Goal: Transaction & Acquisition: Obtain resource

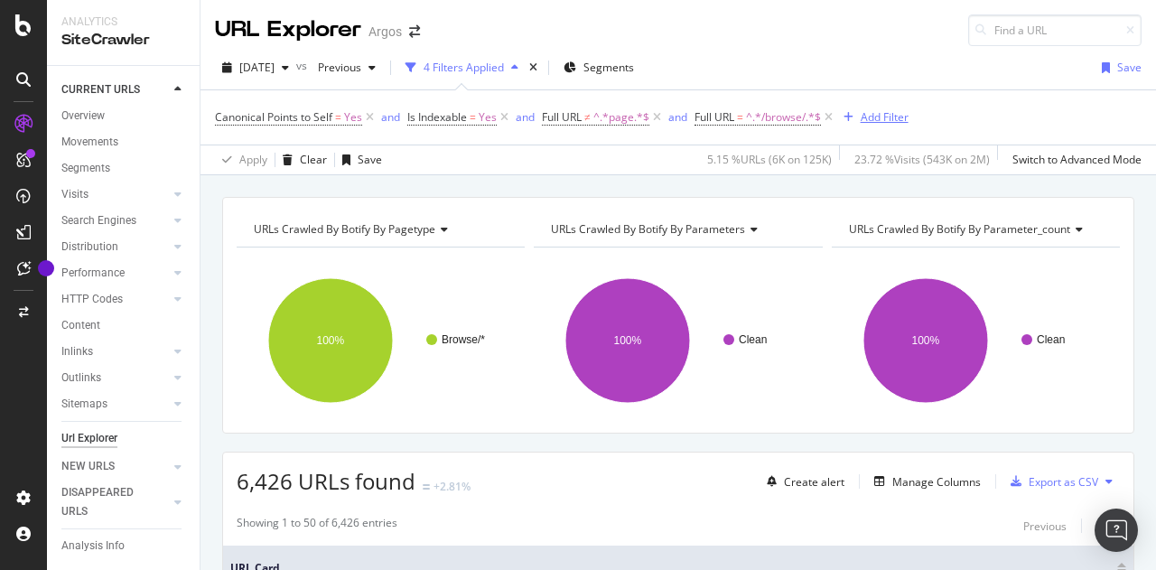
click at [881, 115] on div "Add Filter" at bounding box center [885, 116] width 48 height 15
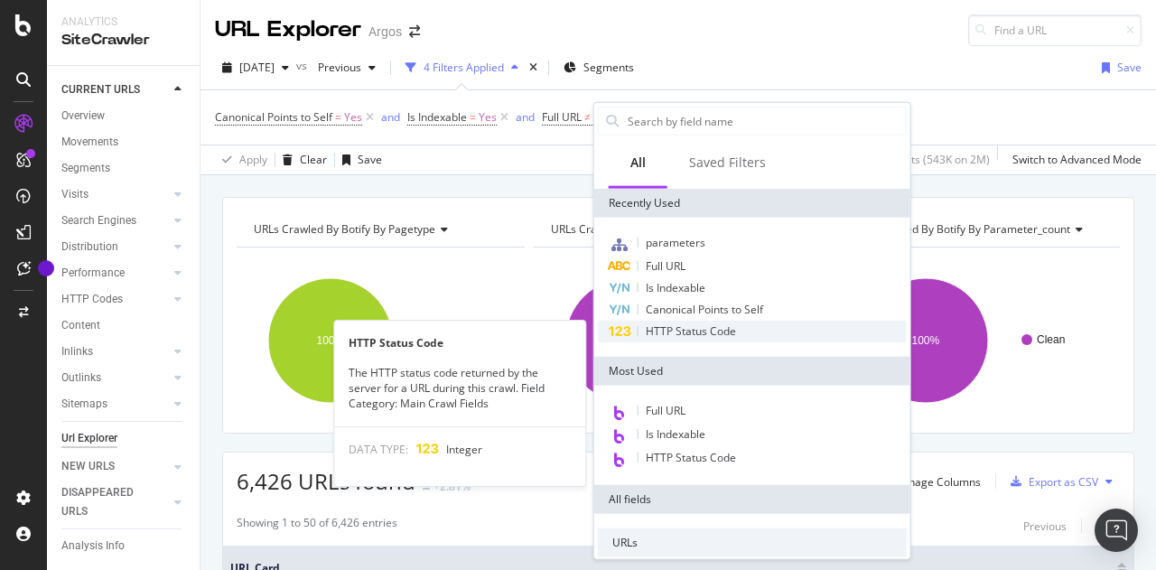
click at [743, 329] on div "HTTP Status Code" at bounding box center [752, 332] width 309 height 22
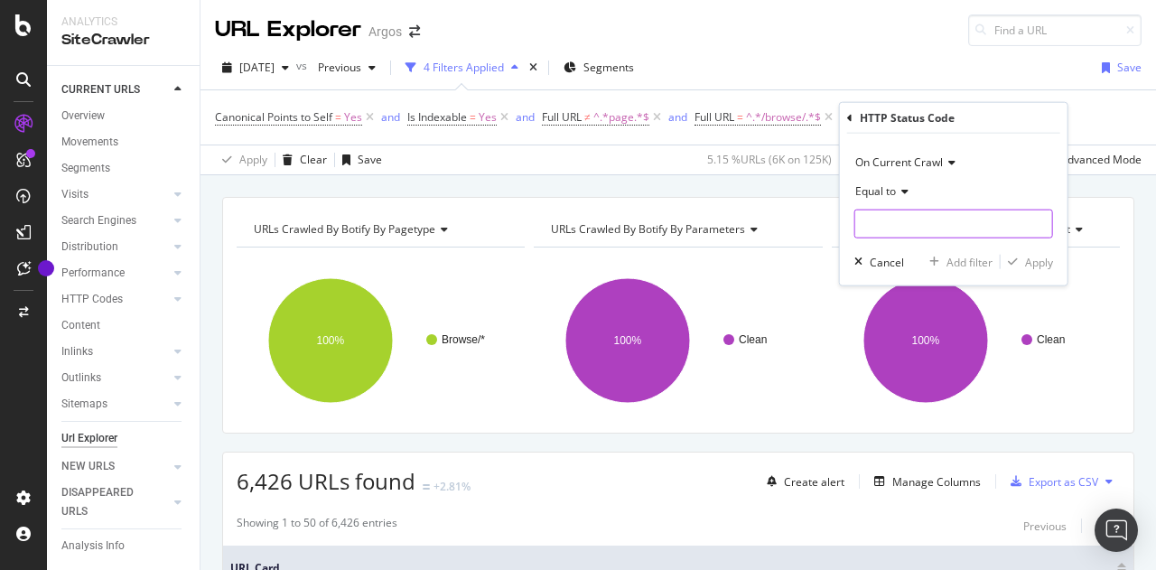
click at [895, 216] on input "number" at bounding box center [954, 224] width 199 height 29
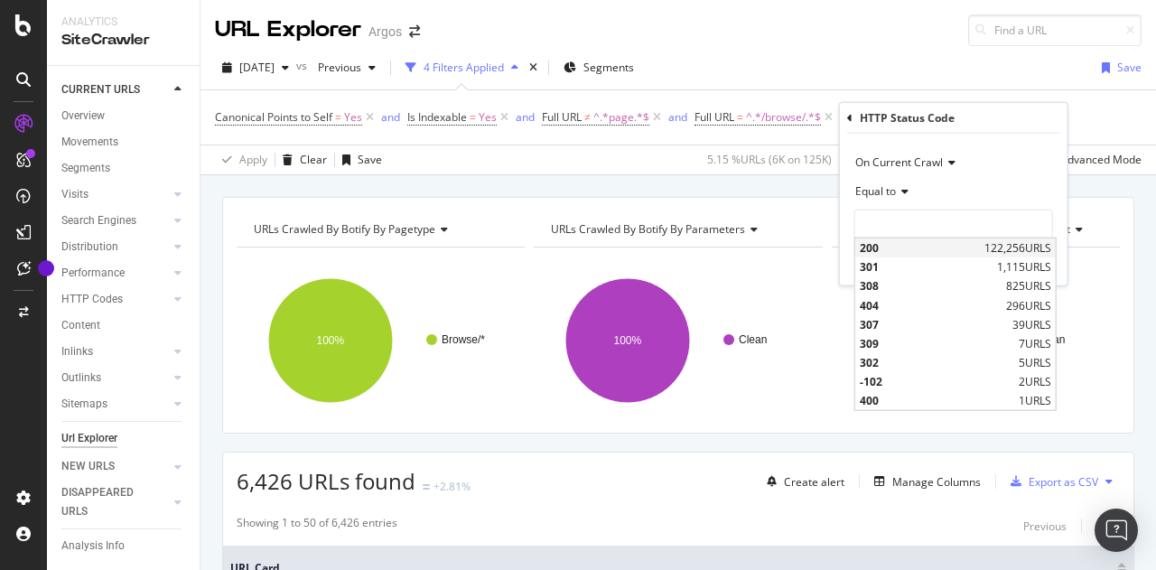
click at [884, 248] on span "200" at bounding box center [920, 247] width 120 height 15
type input "200"
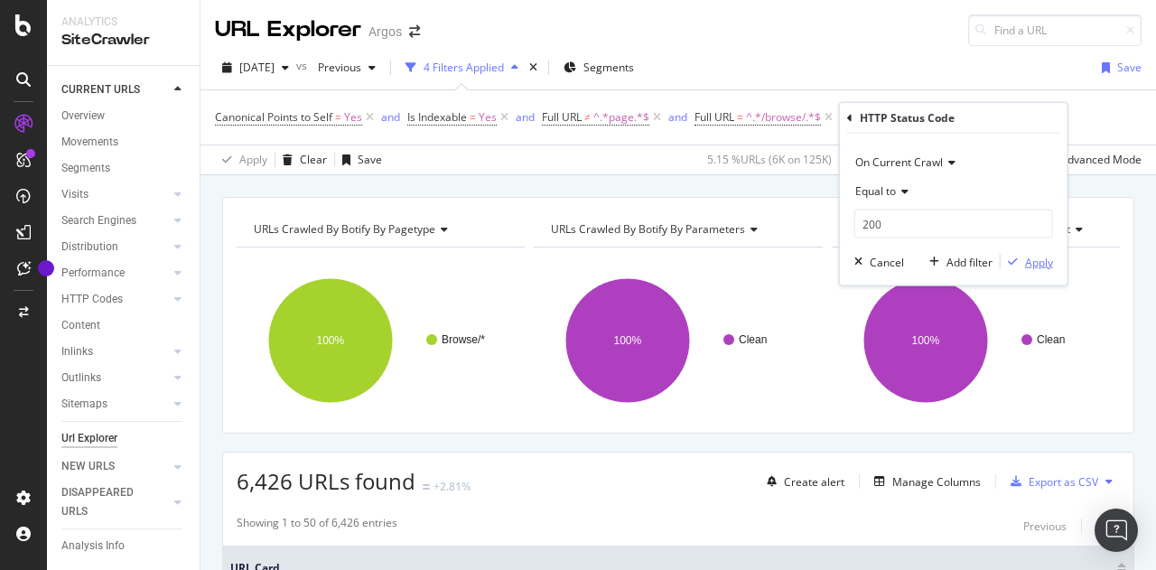
click at [1042, 258] on div "Apply" at bounding box center [1039, 261] width 28 height 15
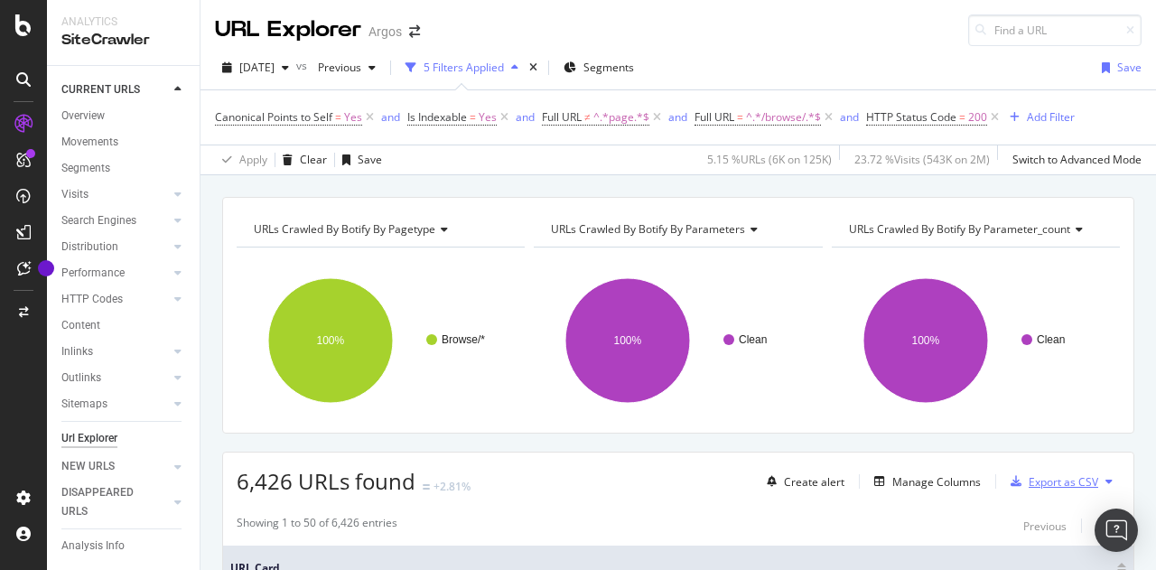
click at [1042, 477] on div "Export as CSV" at bounding box center [1064, 481] width 70 height 15
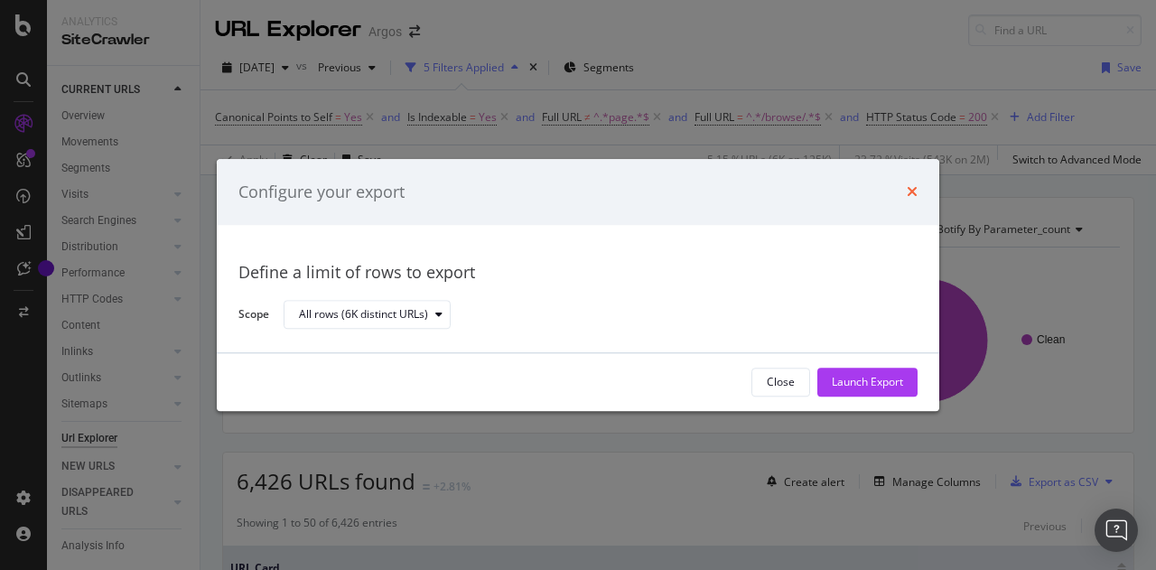
click at [914, 196] on icon "times" at bounding box center [912, 192] width 11 height 14
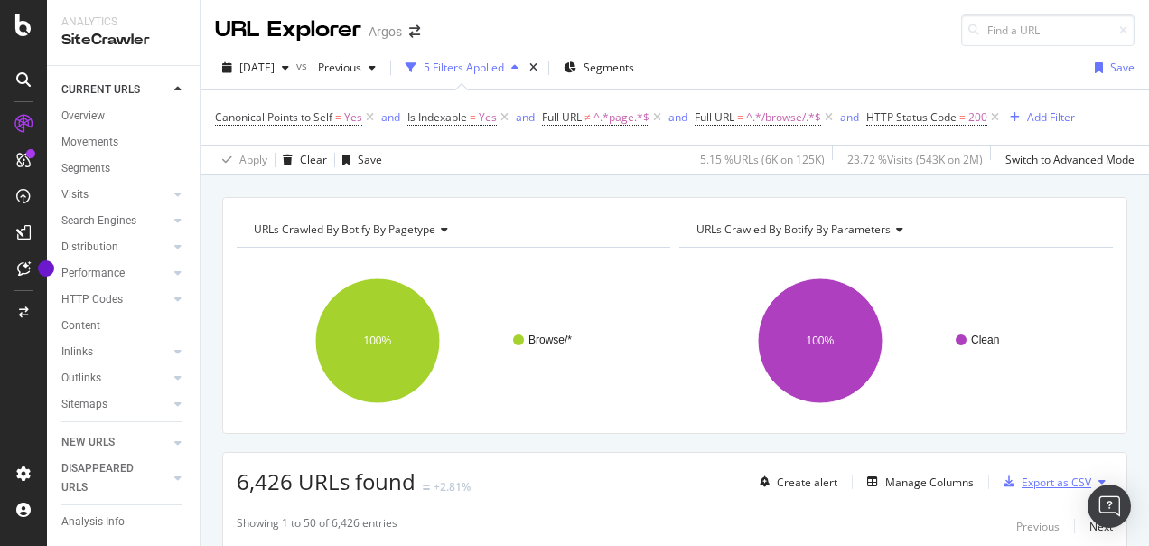
click at [950, 485] on div "Export as CSV" at bounding box center [1057, 481] width 70 height 15
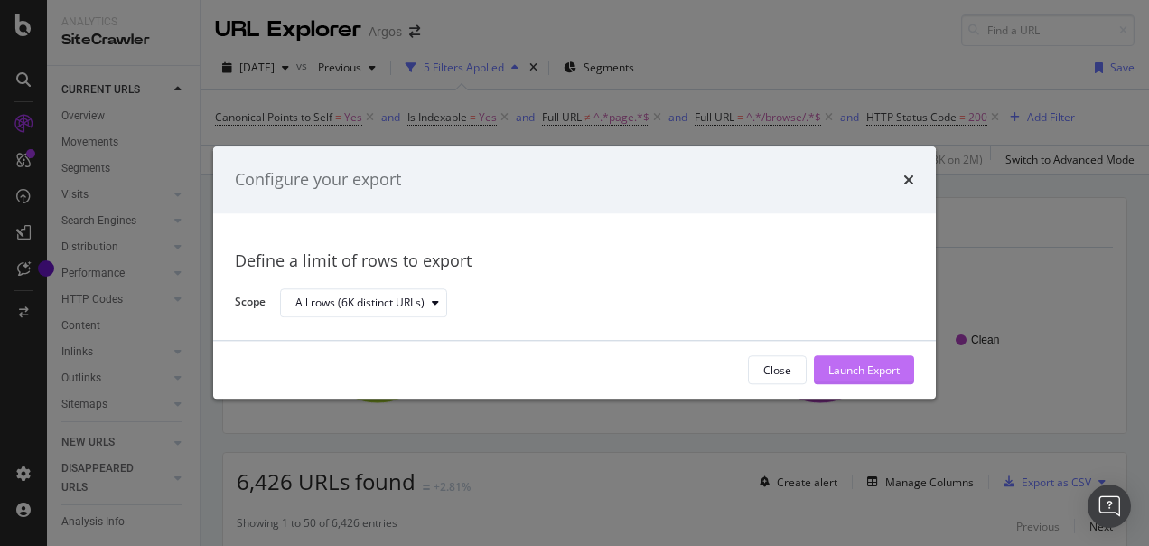
click at [854, 366] on div "Launch Export" at bounding box center [863, 369] width 71 height 15
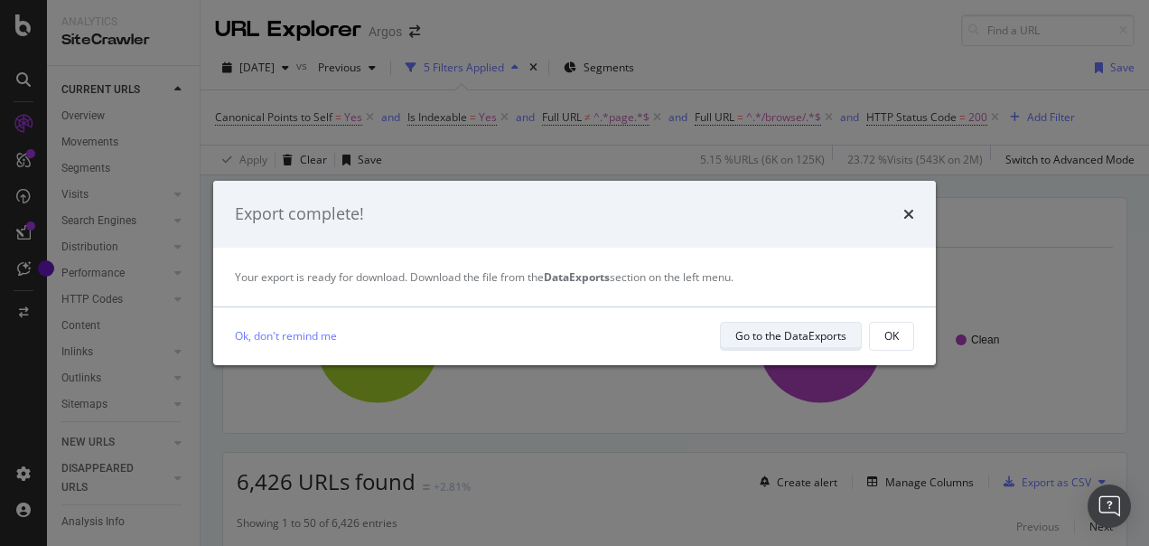
click at [791, 341] on div "Go to the DataExports" at bounding box center [790, 335] width 111 height 15
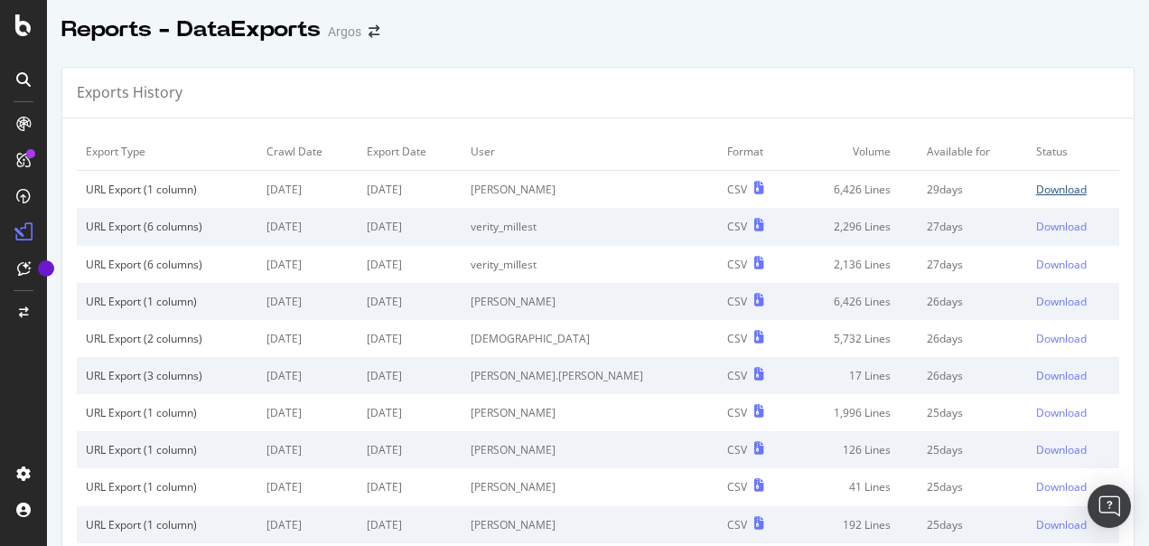
click at [950, 186] on div "Download" at bounding box center [1061, 189] width 51 height 15
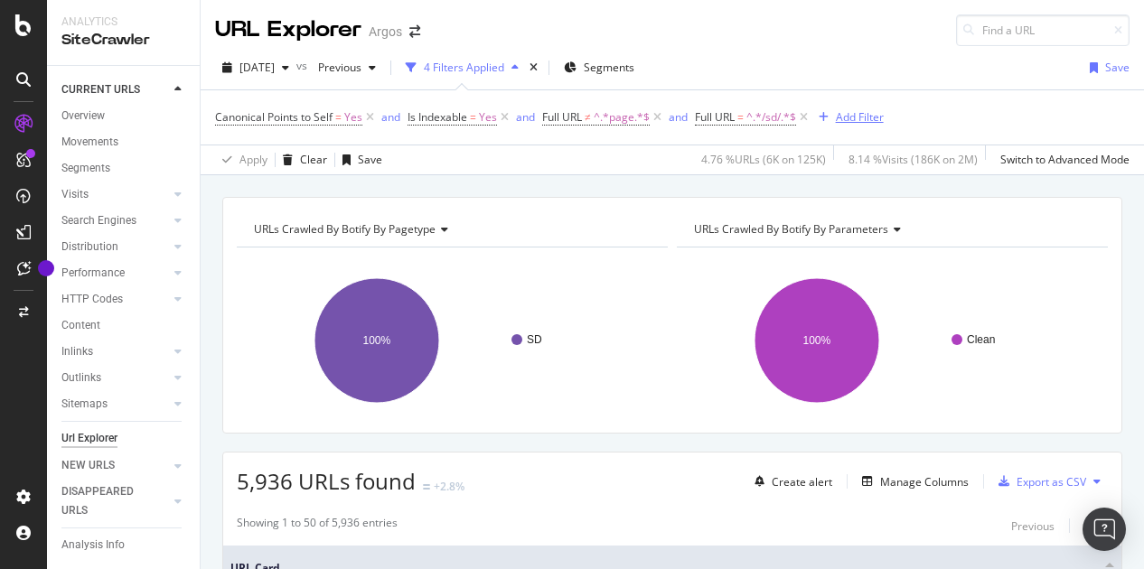
click at [860, 117] on div "Add Filter" at bounding box center [860, 116] width 48 height 15
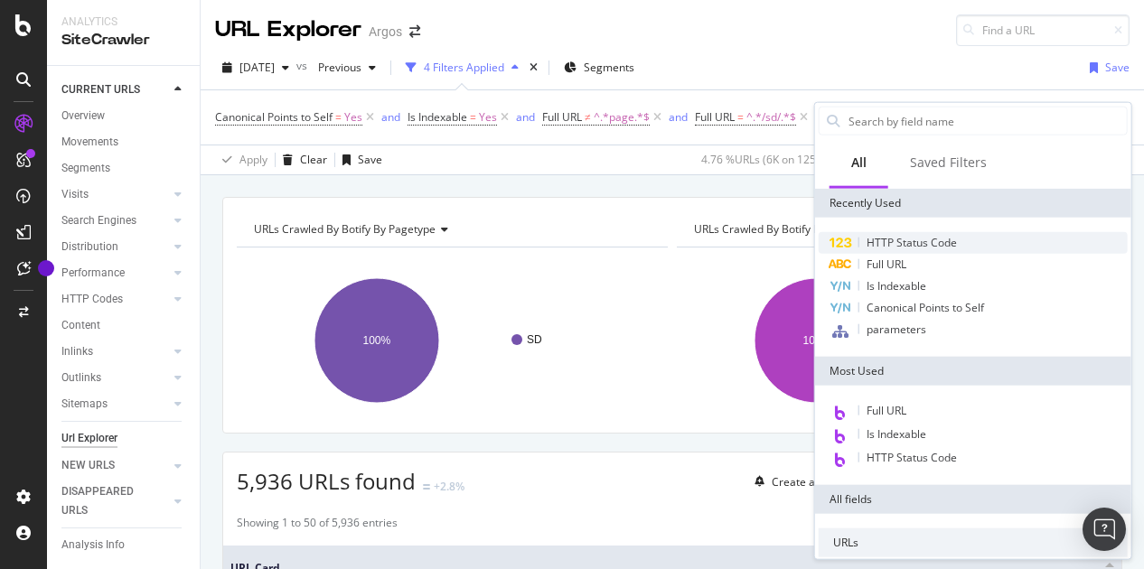
click at [905, 239] on span "HTTP Status Code" at bounding box center [911, 242] width 90 height 15
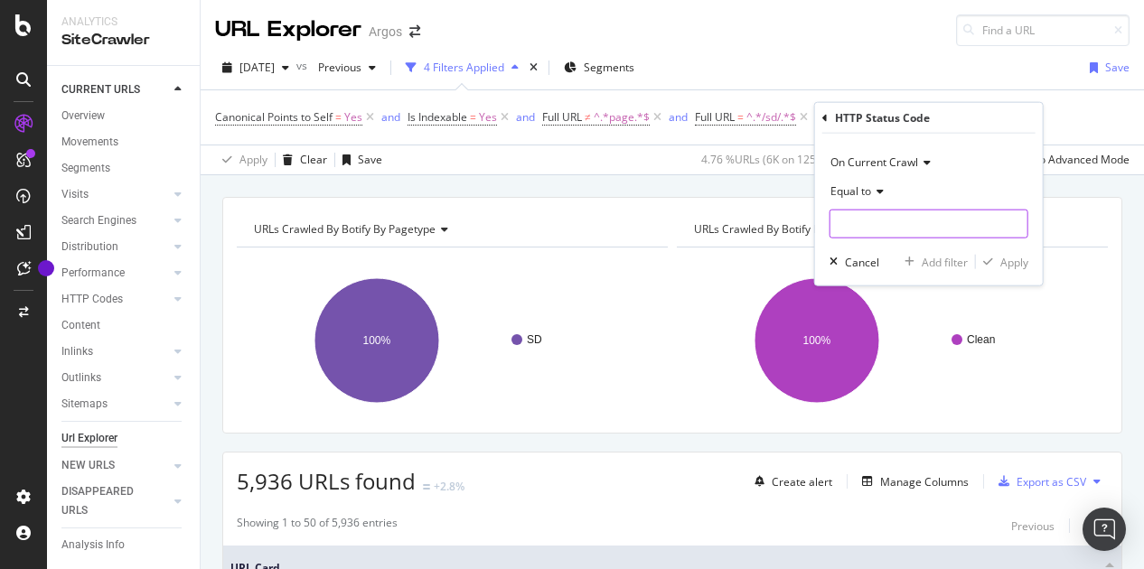
click at [884, 227] on input "number" at bounding box center [928, 224] width 199 height 29
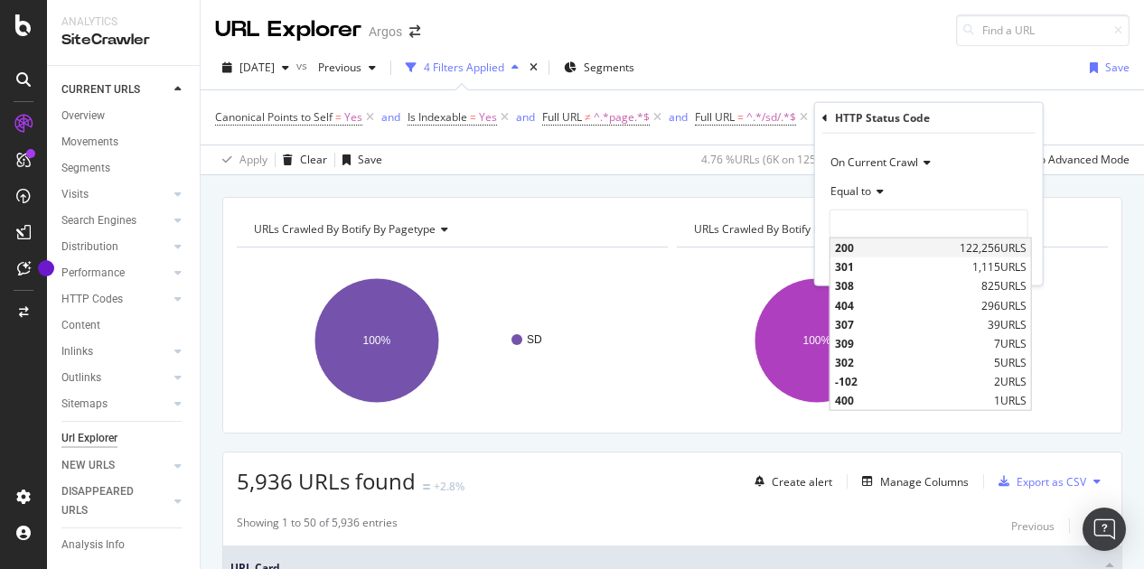
click at [869, 247] on span "200" at bounding box center [895, 247] width 120 height 15
type input "200"
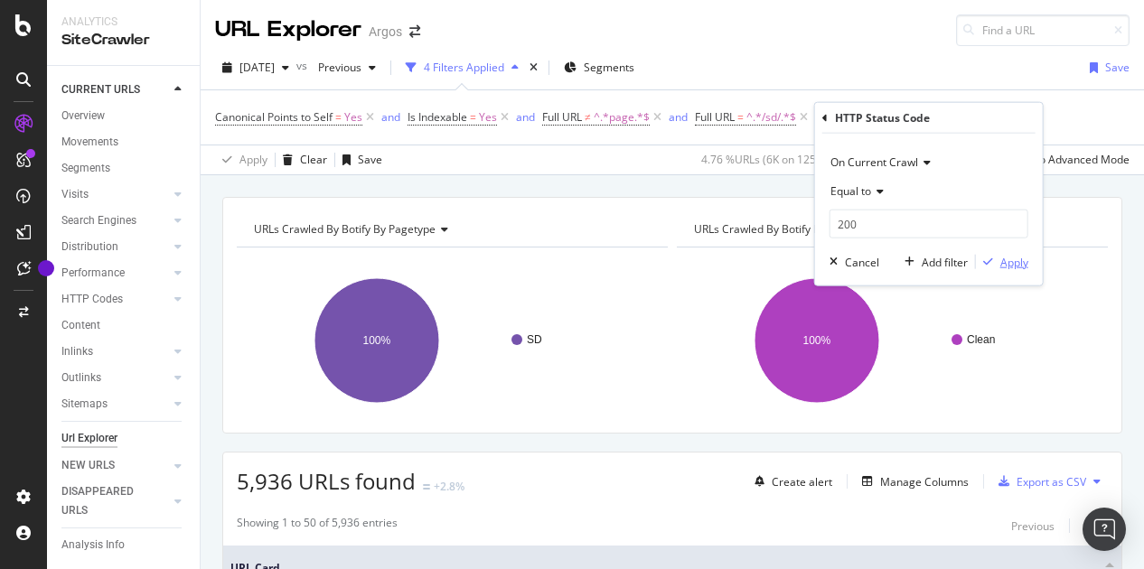
click at [1006, 259] on div "Apply" at bounding box center [1014, 261] width 28 height 15
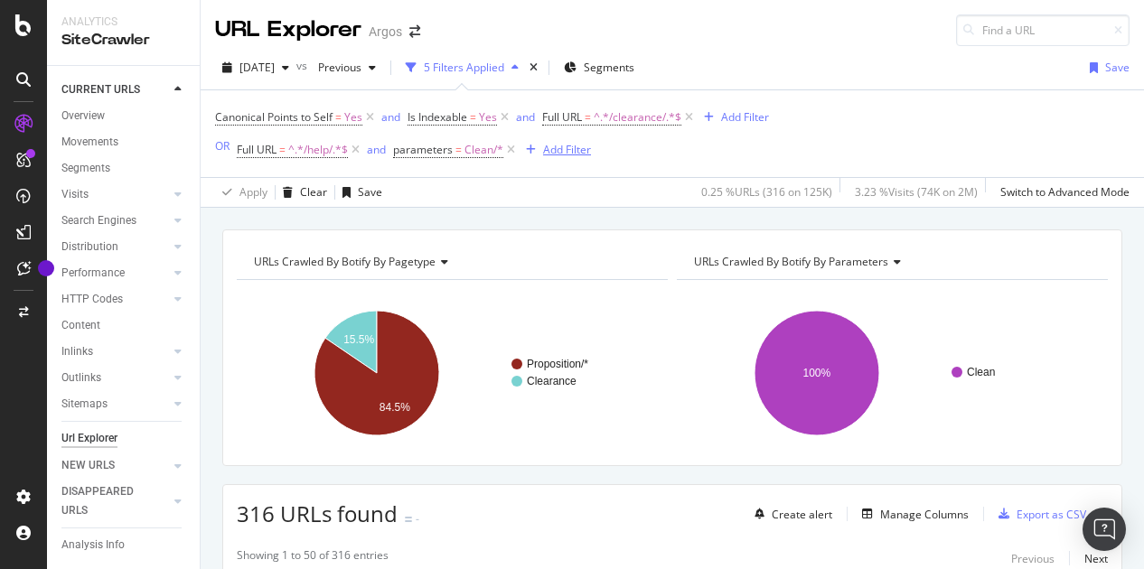
click at [555, 151] on div "Add Filter" at bounding box center [567, 149] width 48 height 15
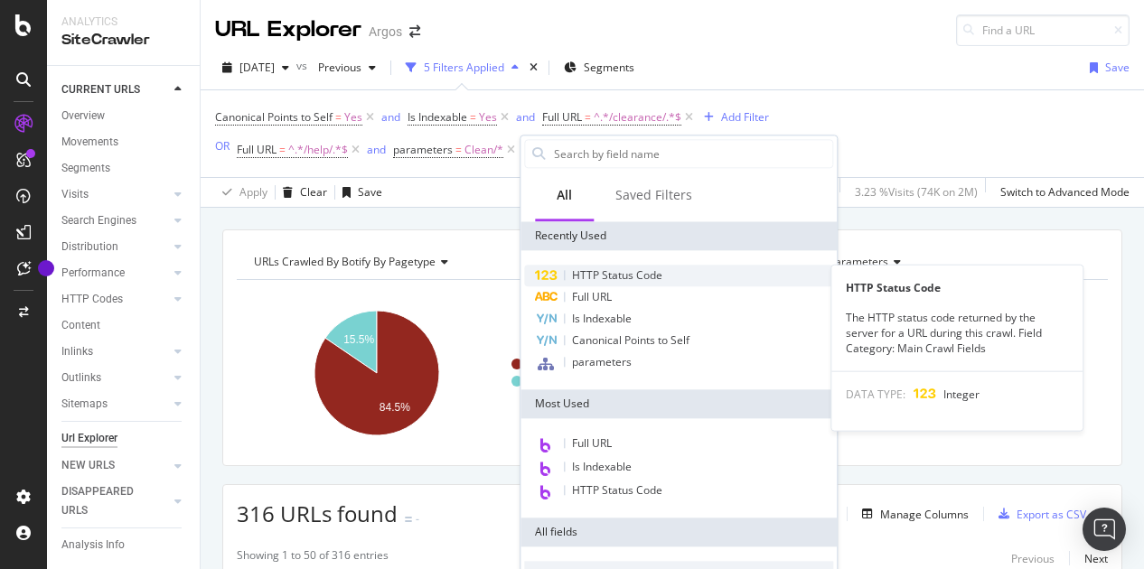
click at [602, 276] on span "HTTP Status Code" at bounding box center [617, 274] width 90 height 15
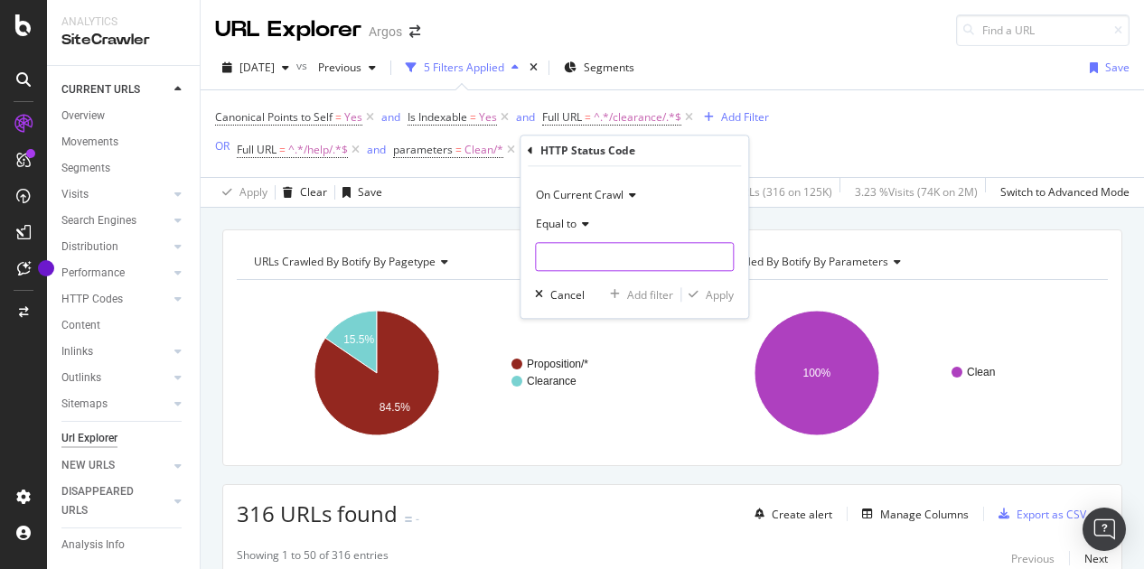
click at [584, 264] on input "number" at bounding box center [634, 256] width 199 height 29
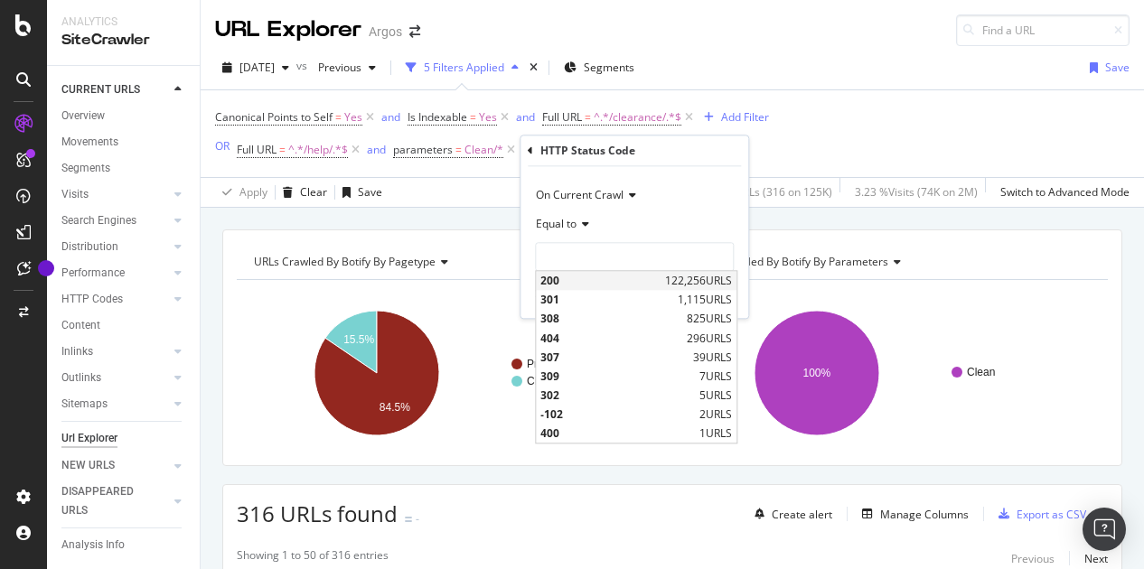
click at [571, 285] on span "200" at bounding box center [600, 280] width 120 height 15
type input "200"
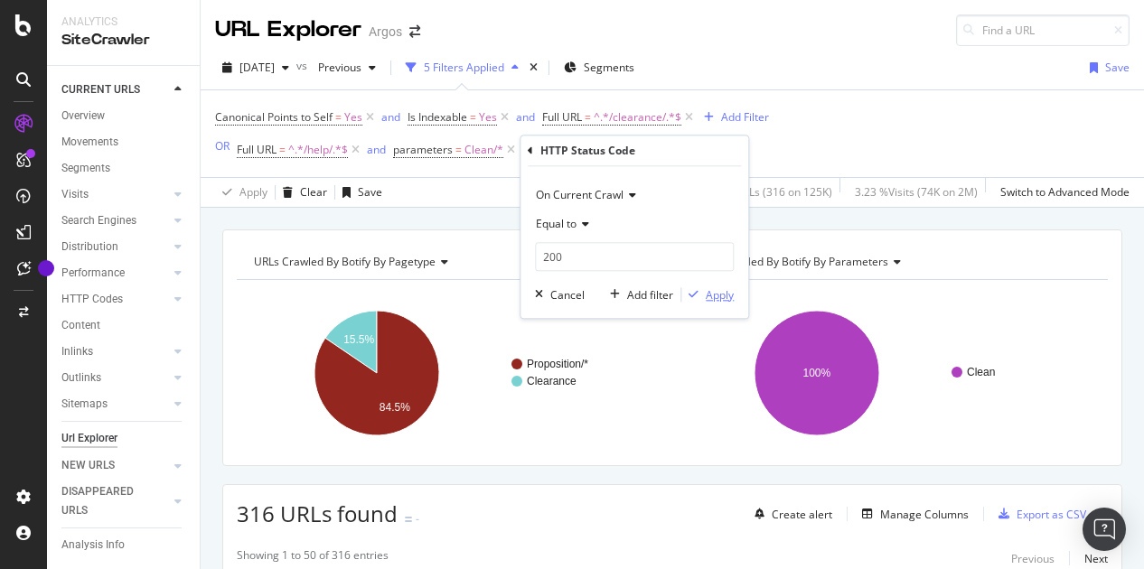
click at [719, 287] on div "Apply" at bounding box center [720, 294] width 28 height 15
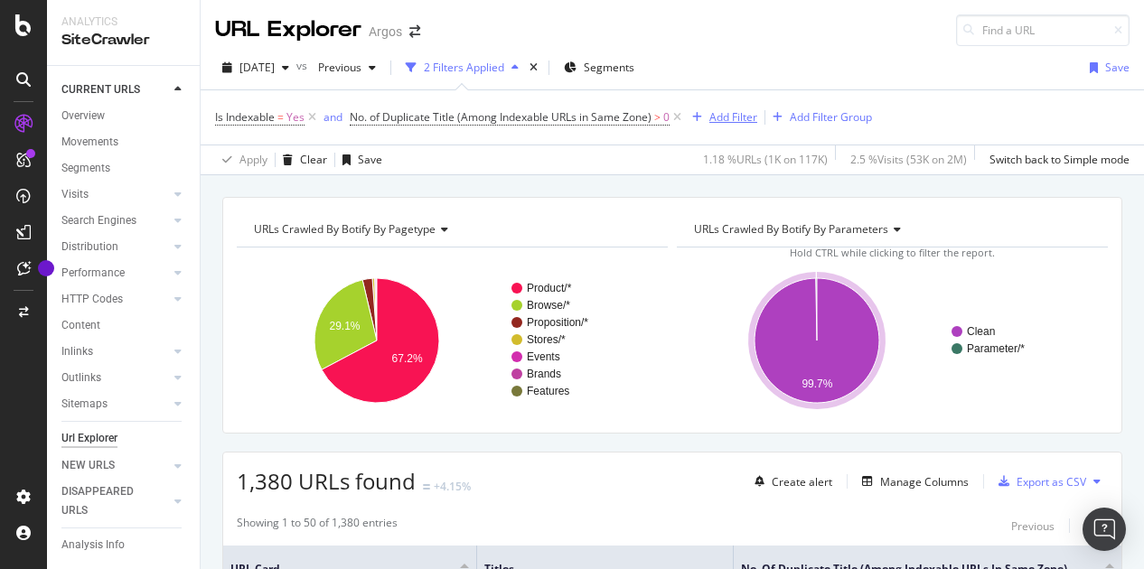
click at [746, 118] on div "Add Filter" at bounding box center [733, 116] width 48 height 15
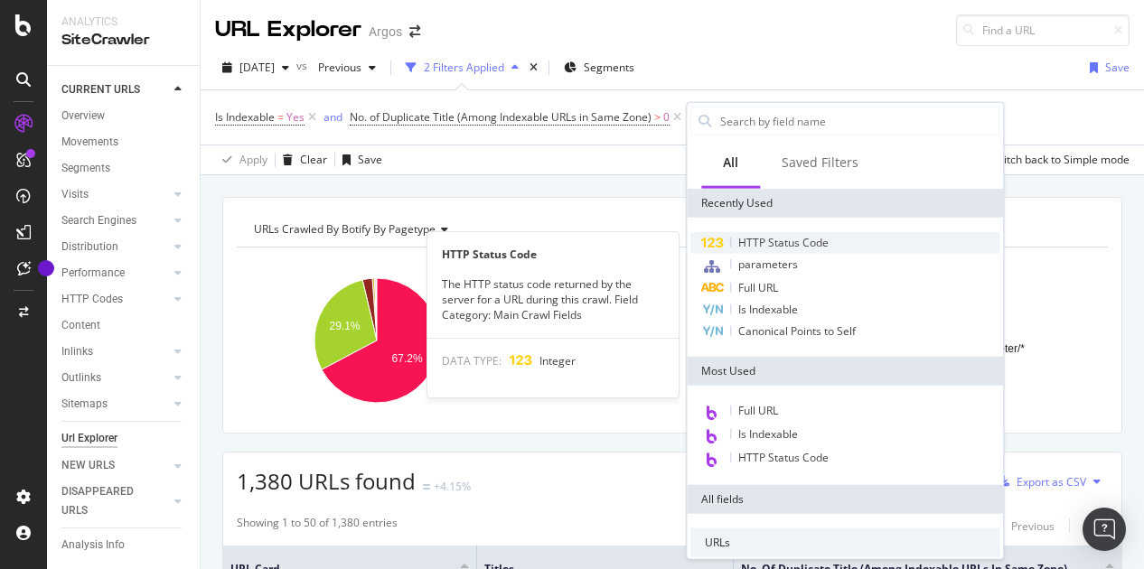
click at [768, 241] on span "HTTP Status Code" at bounding box center [783, 242] width 90 height 15
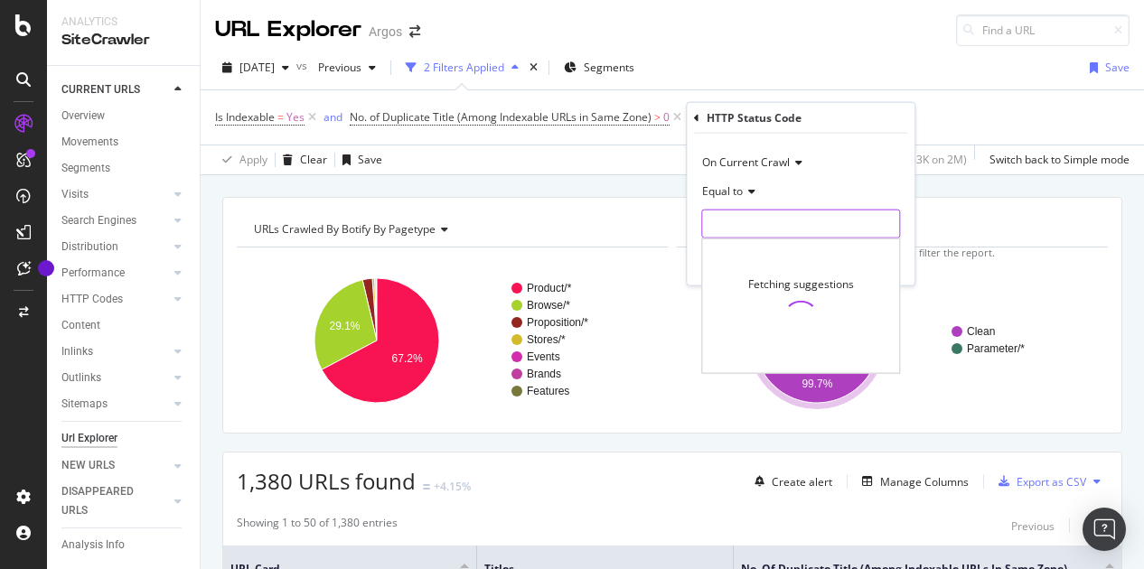
click at [735, 226] on input "number" at bounding box center [800, 224] width 199 height 29
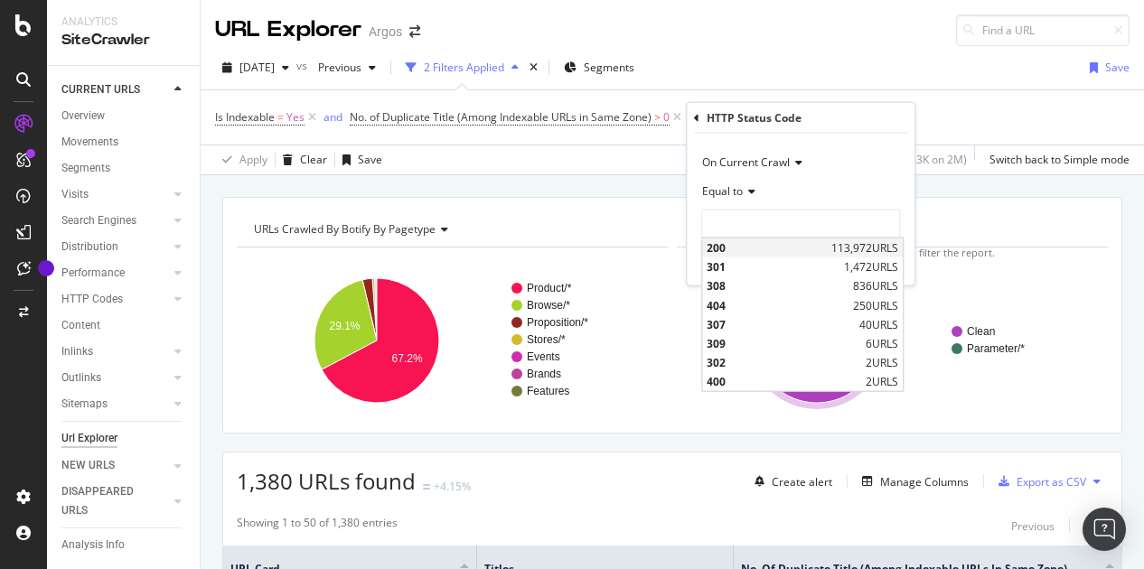
click at [734, 247] on span "200" at bounding box center [767, 247] width 120 height 15
type input "200"
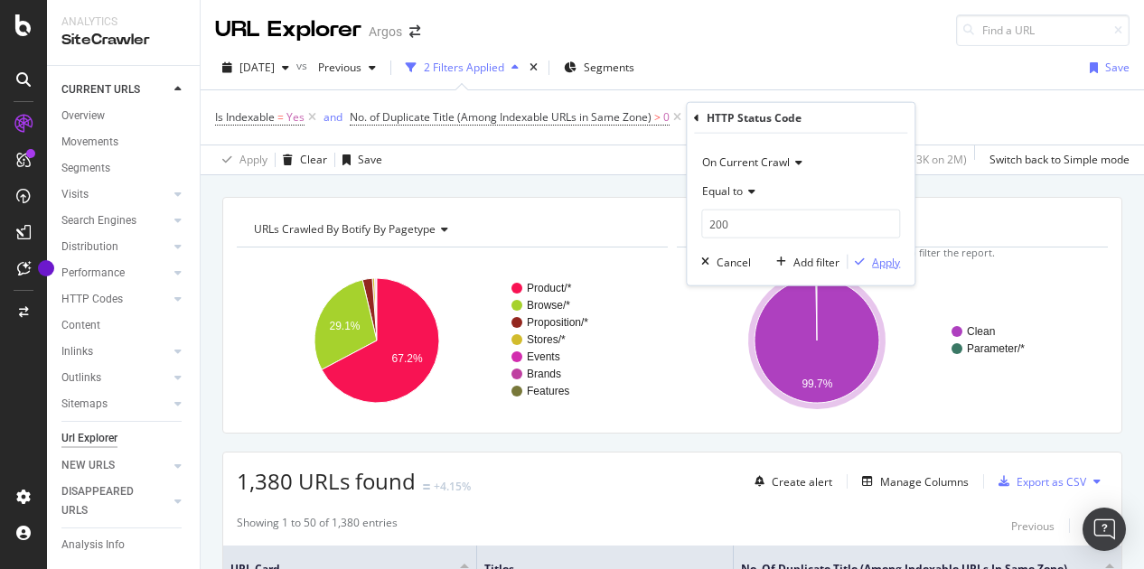
click at [887, 260] on div "Apply" at bounding box center [886, 261] width 28 height 15
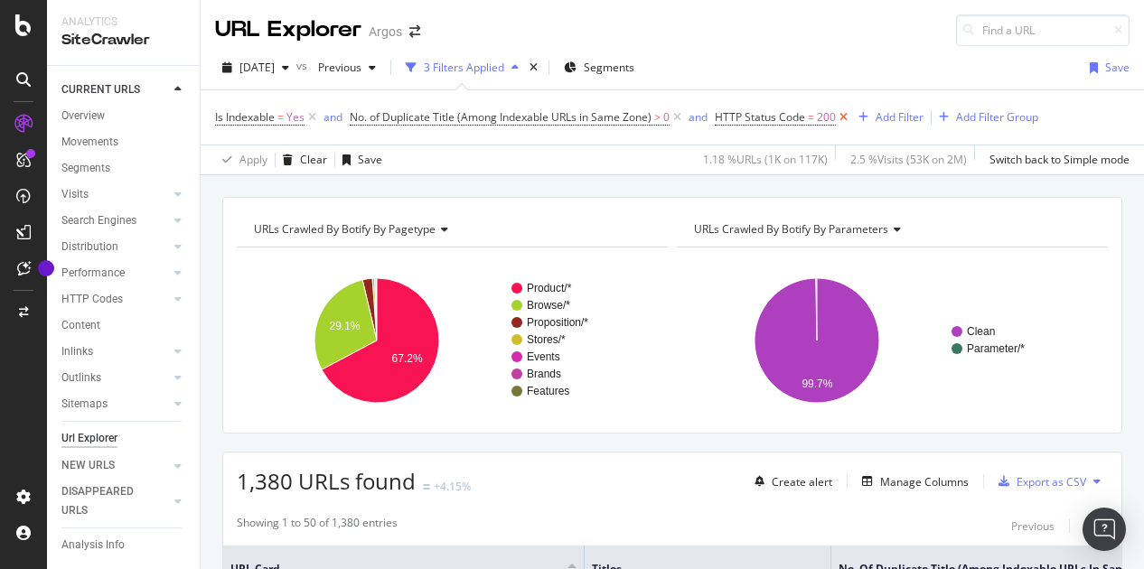
click at [844, 119] on icon at bounding box center [843, 117] width 15 height 18
click at [738, 121] on div "Add Filter" at bounding box center [733, 116] width 48 height 15
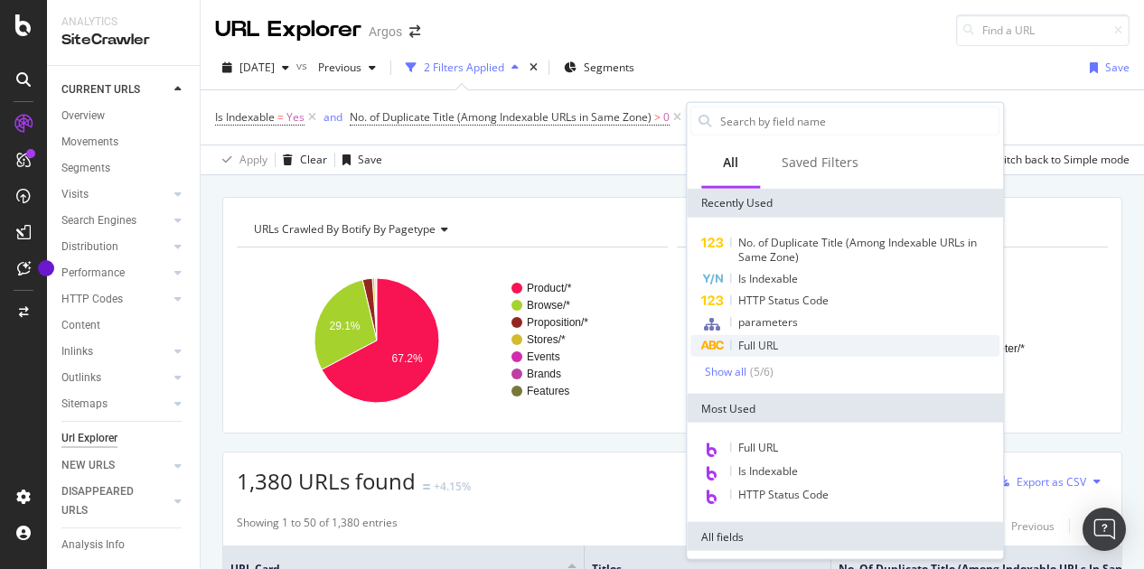
click at [776, 342] on span "Full URL" at bounding box center [758, 345] width 40 height 15
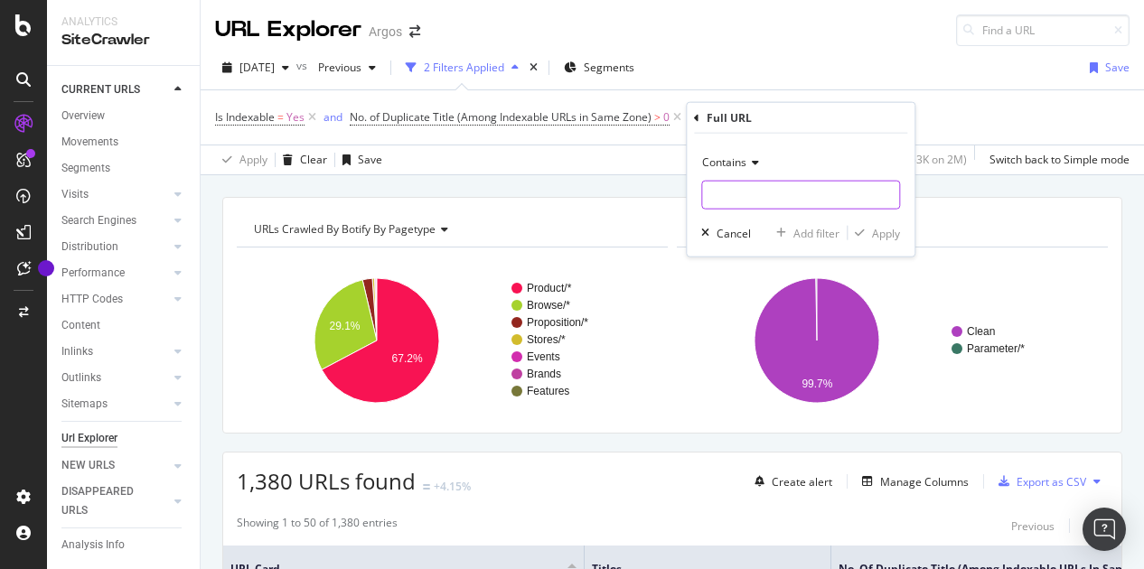
click at [739, 192] on input "text" at bounding box center [800, 195] width 197 height 29
paste input "browse/"
type input "/browse/"
click at [887, 225] on div "Apply" at bounding box center [886, 232] width 28 height 15
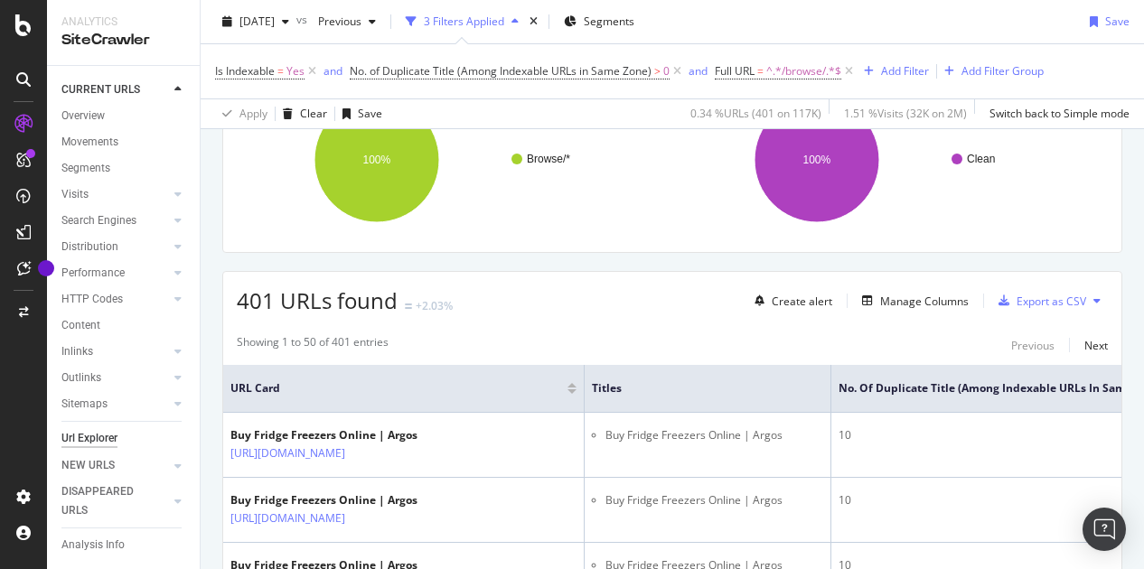
scroll to position [271, 0]
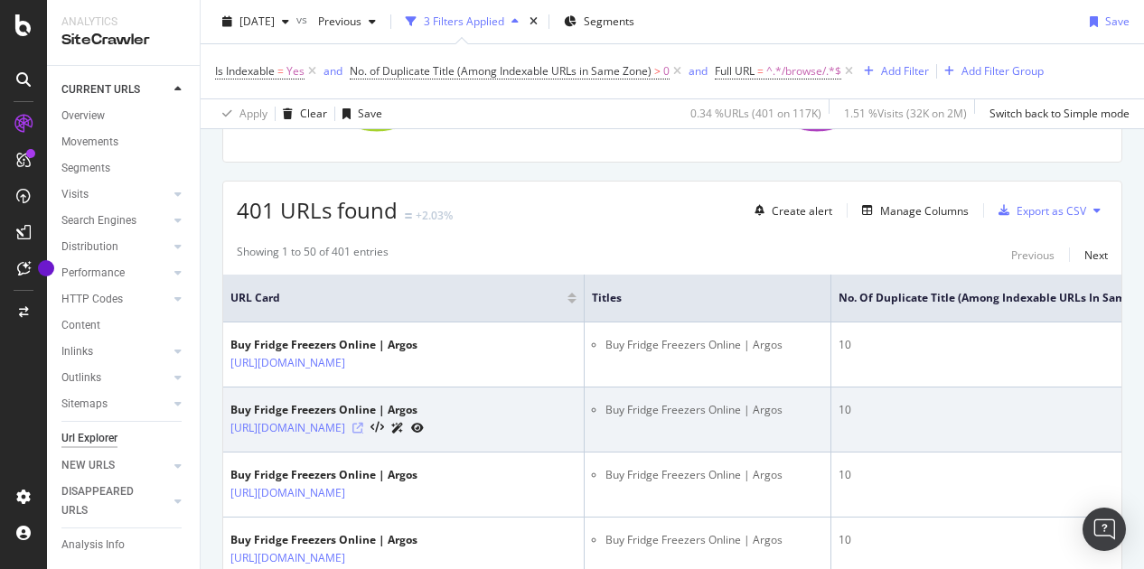
click at [363, 434] on icon at bounding box center [357, 428] width 11 height 11
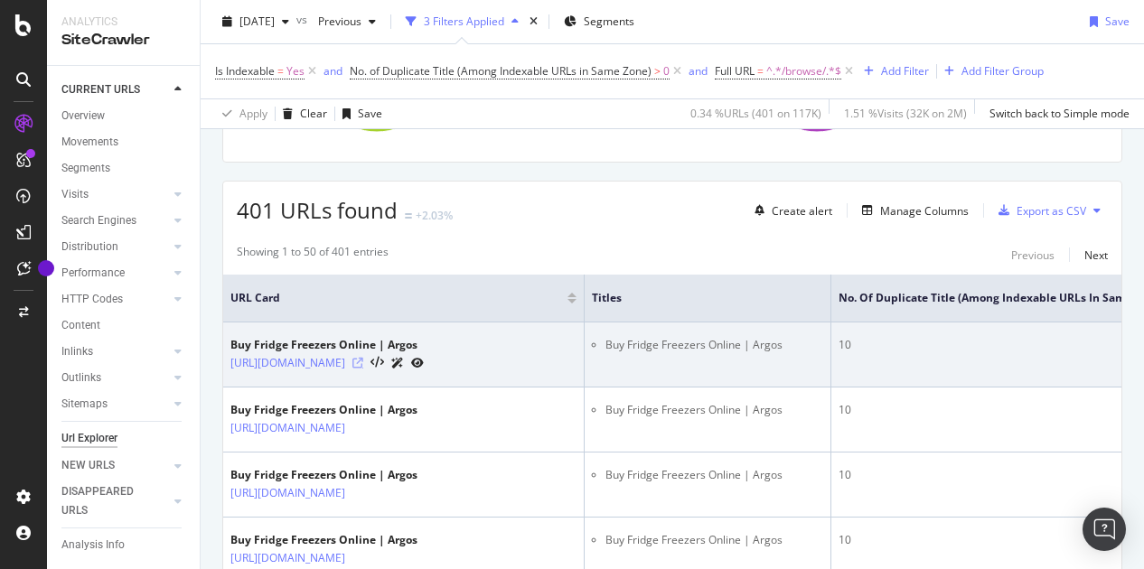
click at [363, 369] on icon at bounding box center [357, 363] width 11 height 11
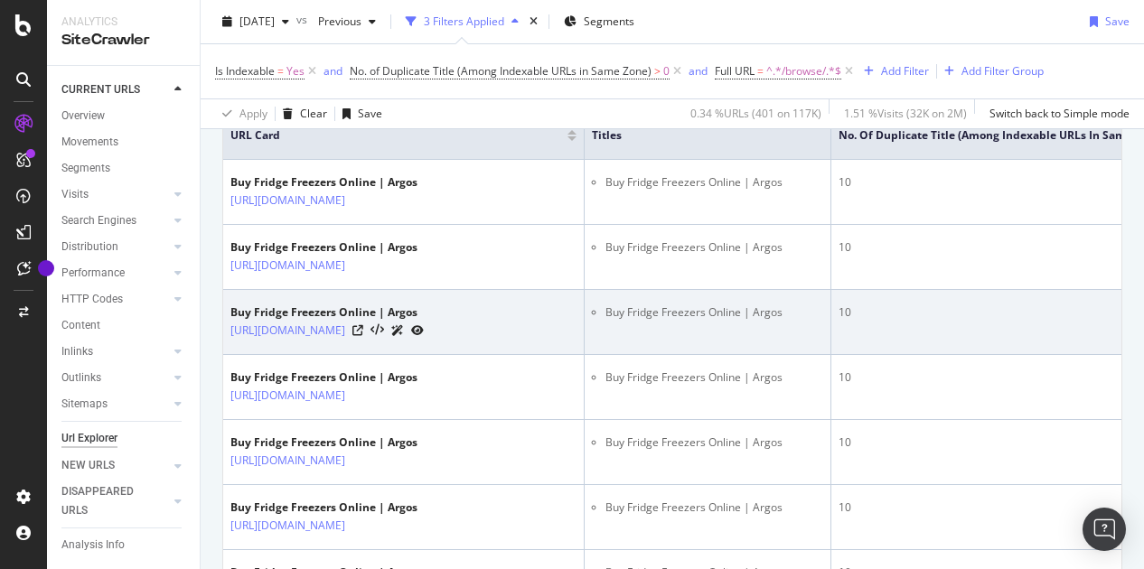
scroll to position [452, 0]
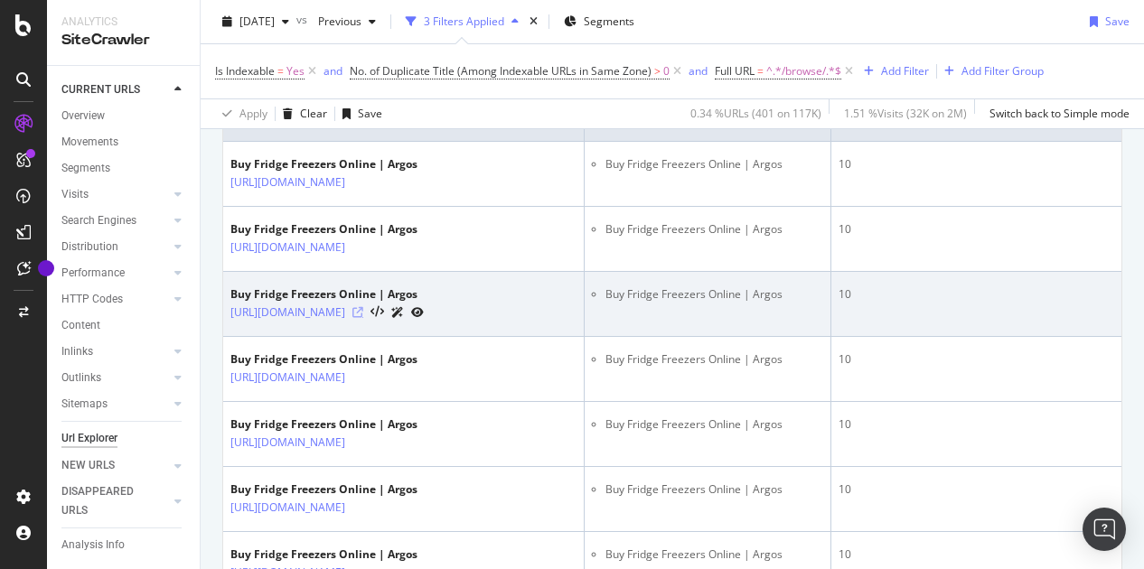
click at [363, 318] on icon at bounding box center [357, 312] width 11 height 11
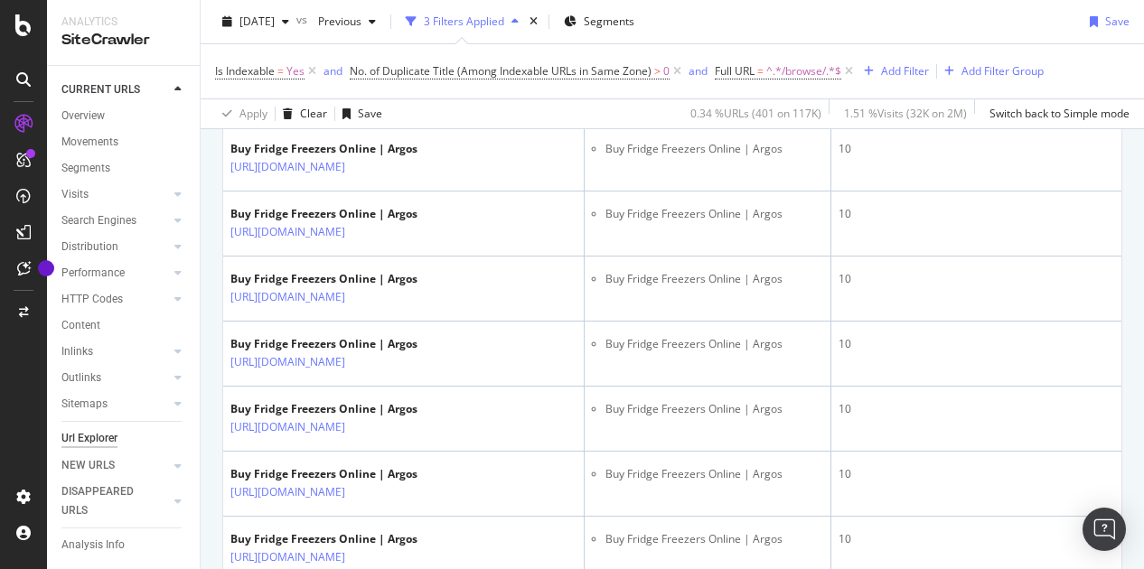
scroll to position [271, 0]
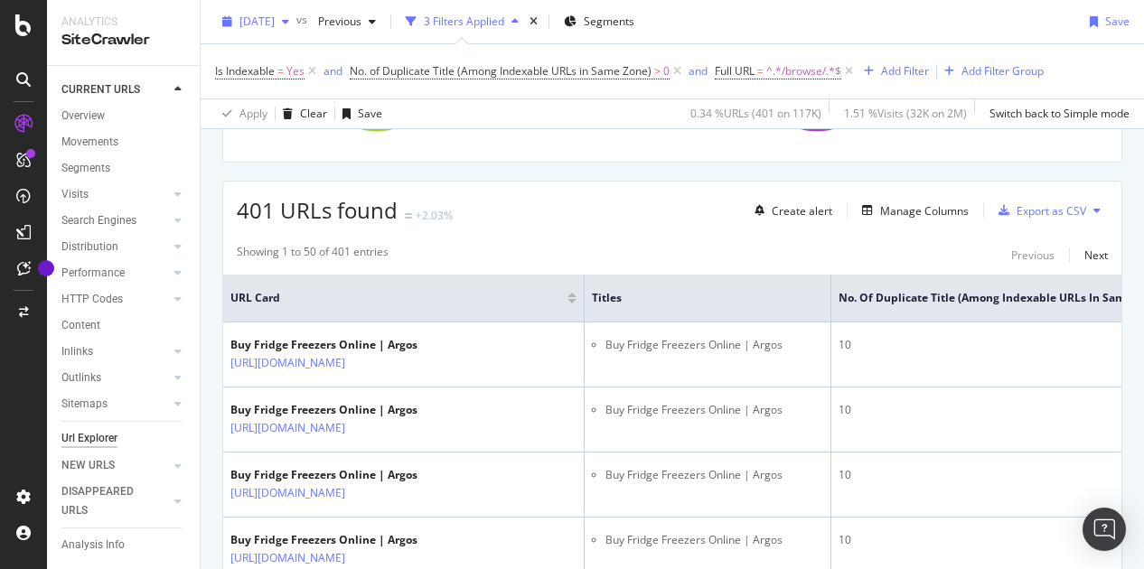
click at [275, 19] on span "2025 Sep. 10th" at bounding box center [256, 21] width 35 height 15
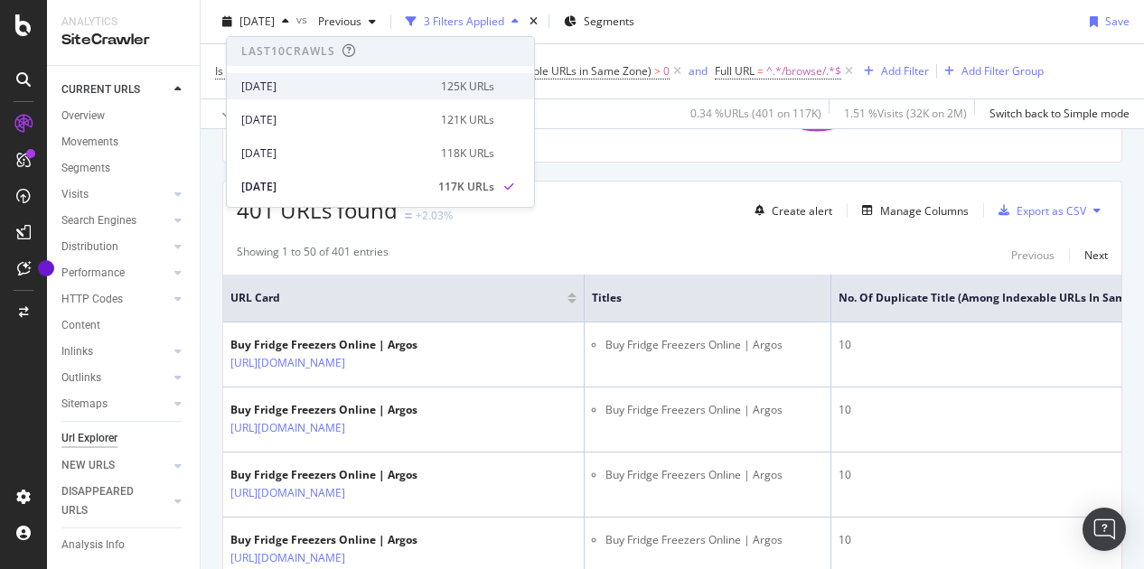
click at [280, 79] on div "[DATE]" at bounding box center [335, 87] width 189 height 16
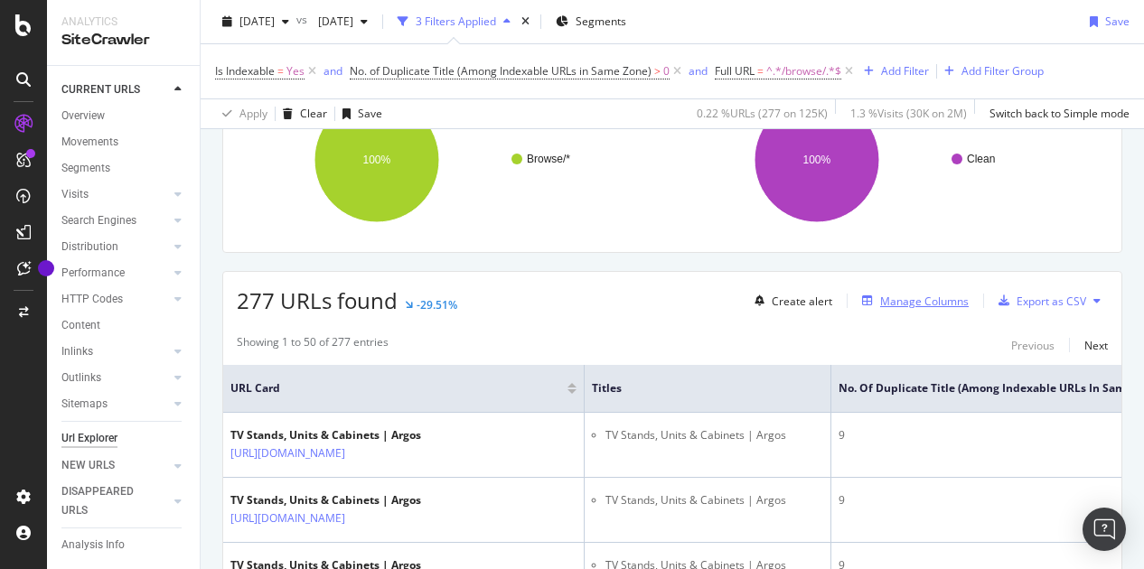
scroll to position [271, 0]
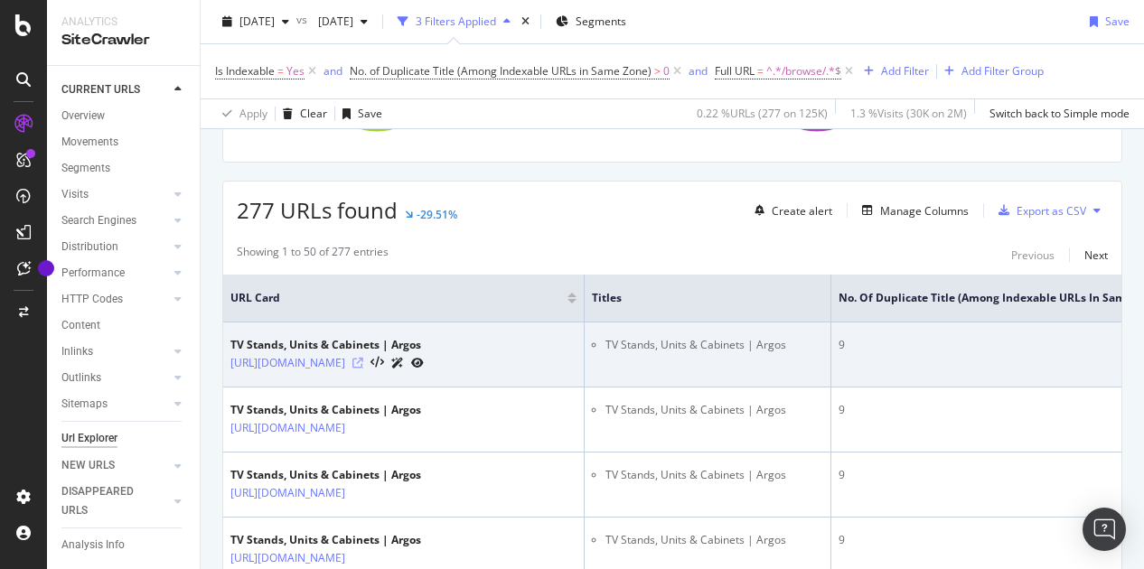
click at [363, 369] on icon at bounding box center [357, 363] width 11 height 11
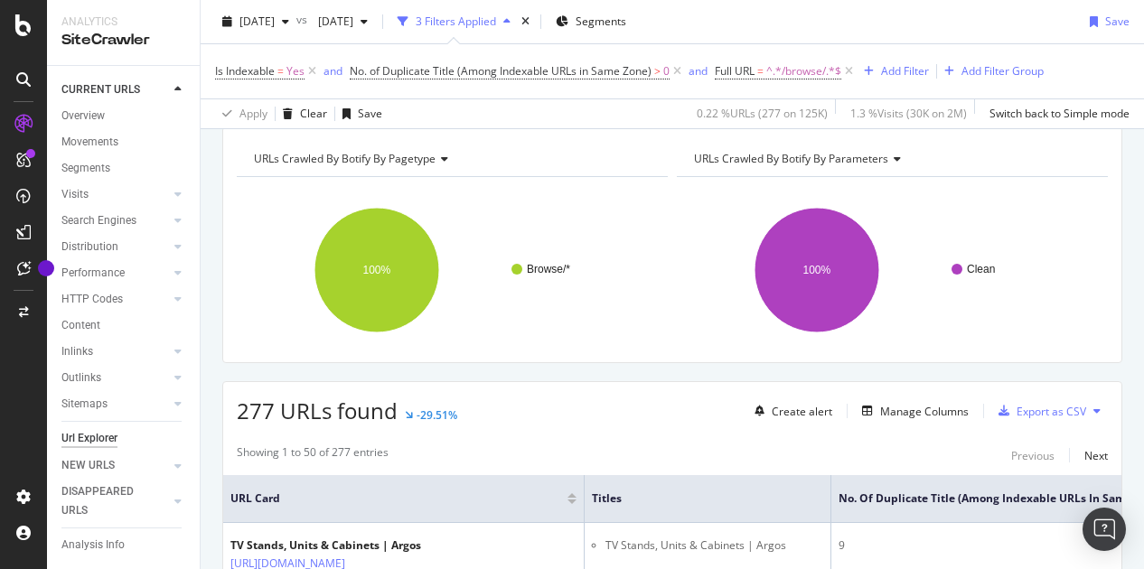
scroll to position [0, 0]
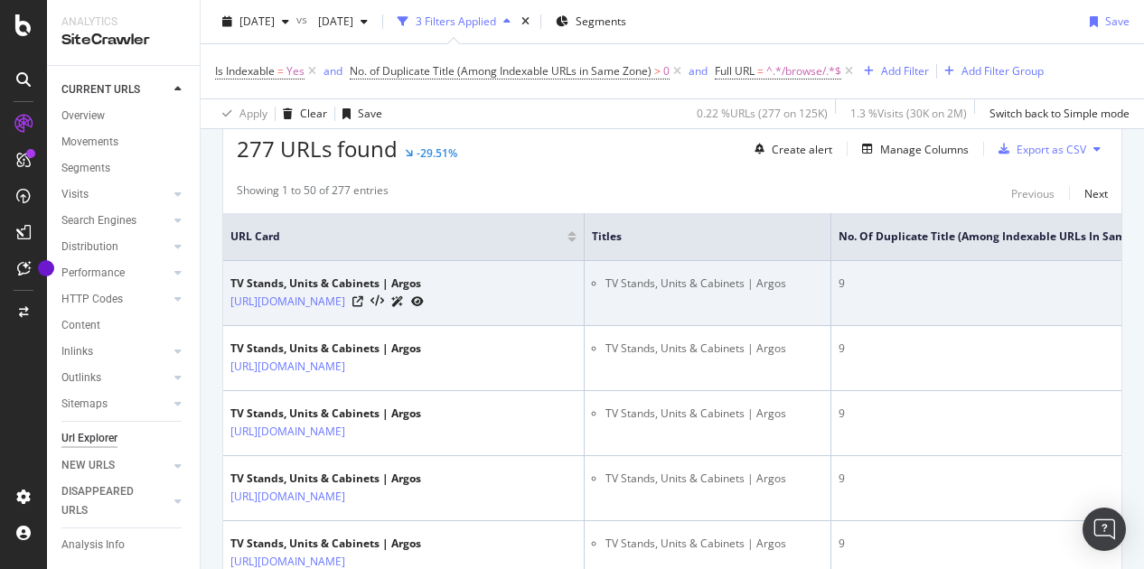
scroll to position [361, 0]
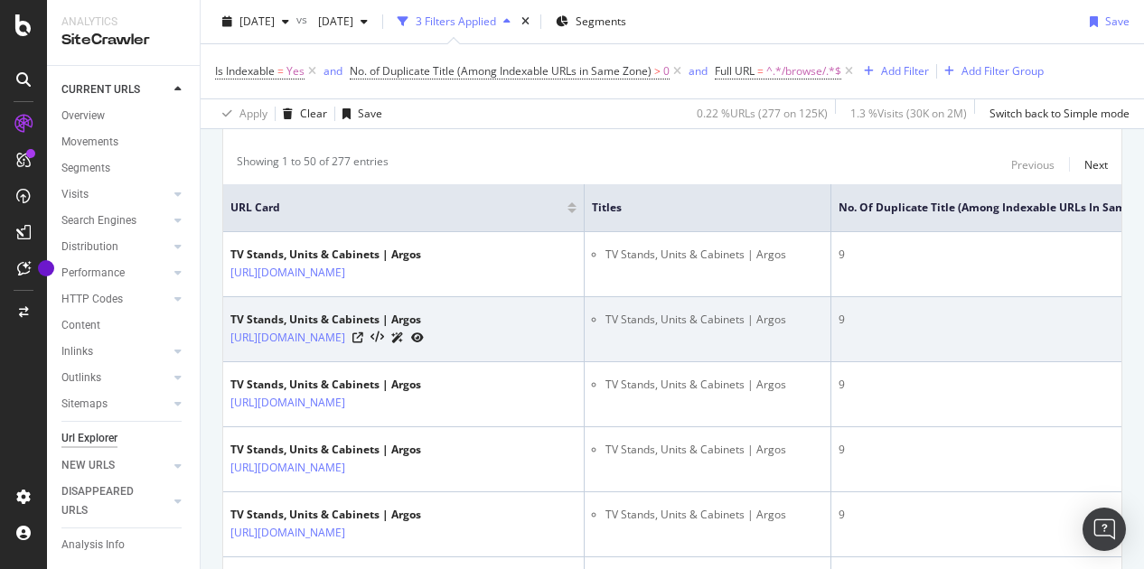
click at [424, 347] on div "https://www.argos.co.uk/browse/home-and-furniture/living-room-furniture/tv-unit…" at bounding box center [326, 337] width 193 height 19
click at [363, 343] on icon at bounding box center [357, 337] width 11 height 11
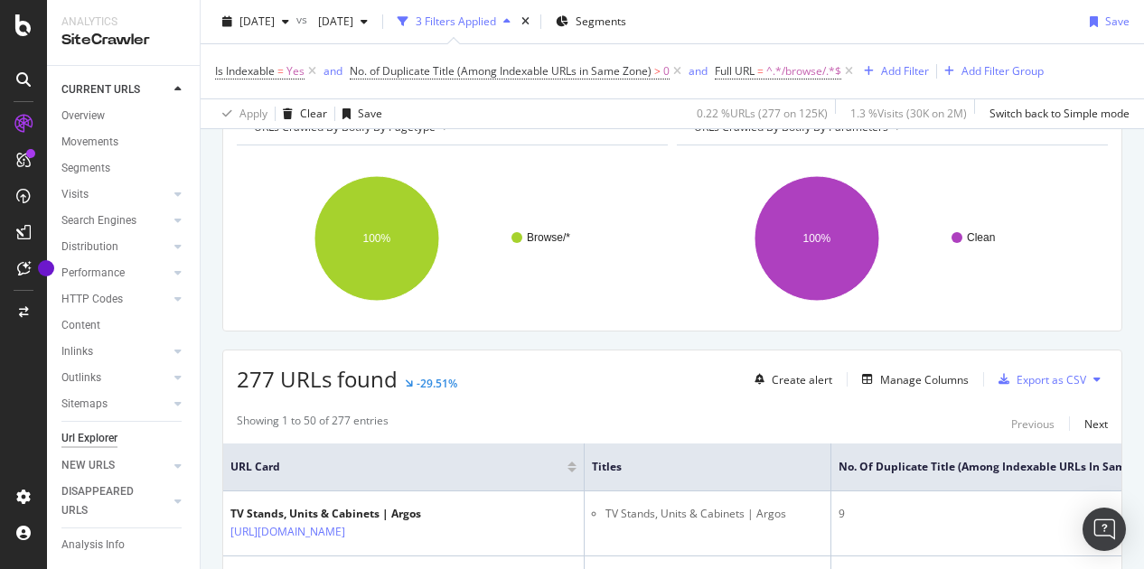
scroll to position [90, 0]
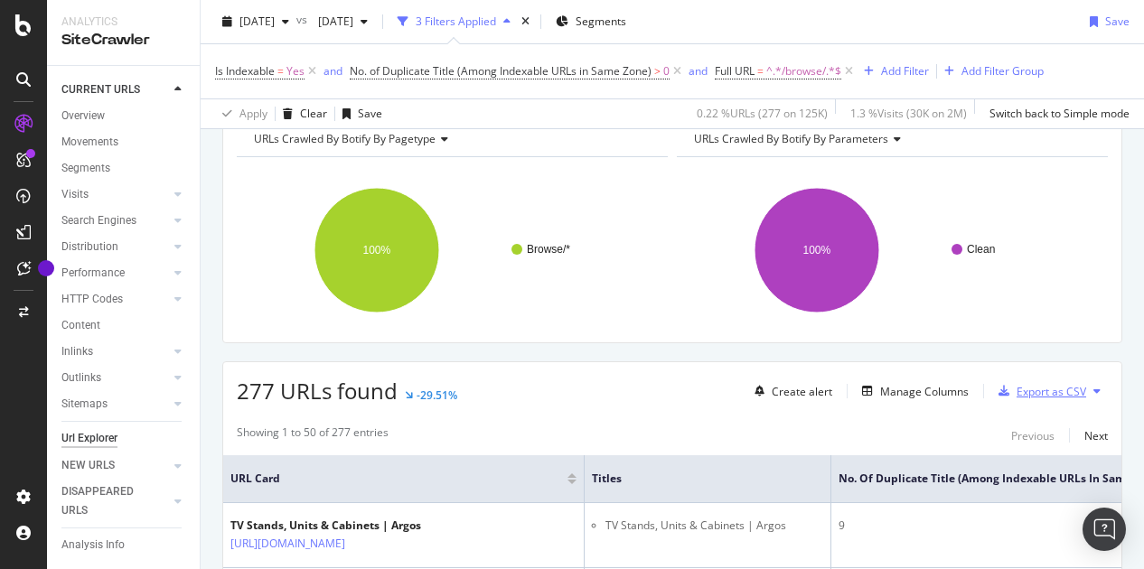
click at [1018, 388] on div "Export as CSV" at bounding box center [1051, 391] width 70 height 15
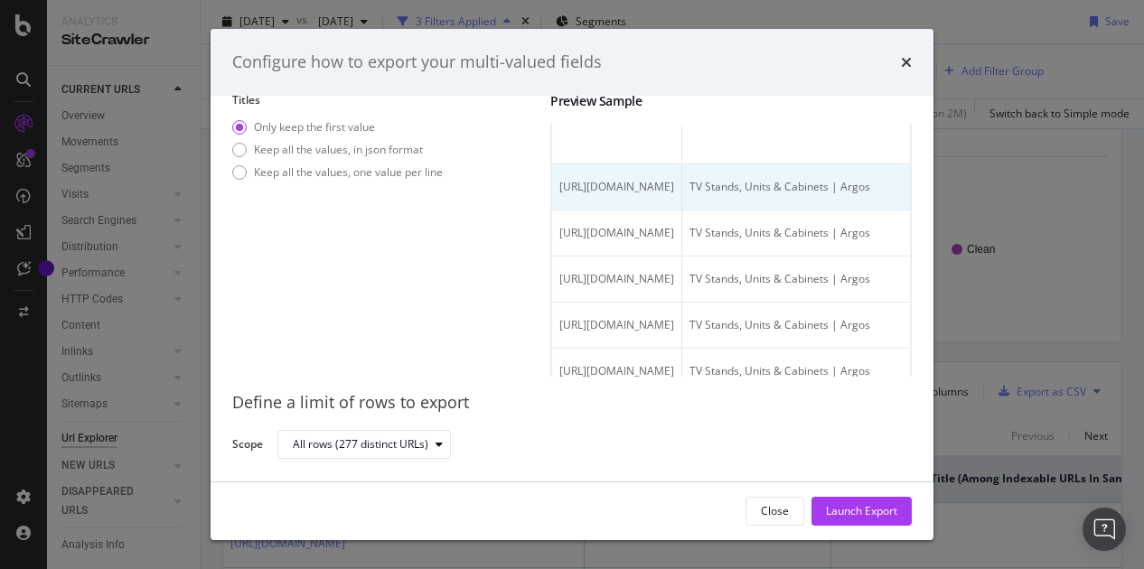
scroll to position [181, 0]
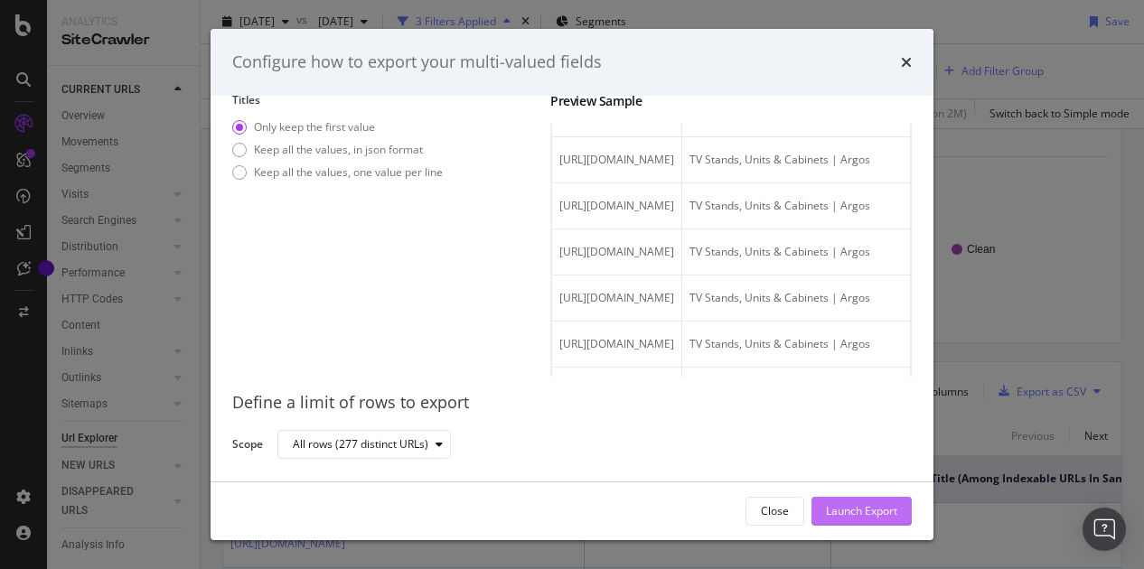
click at [858, 504] on div "Launch Export" at bounding box center [861, 510] width 71 height 15
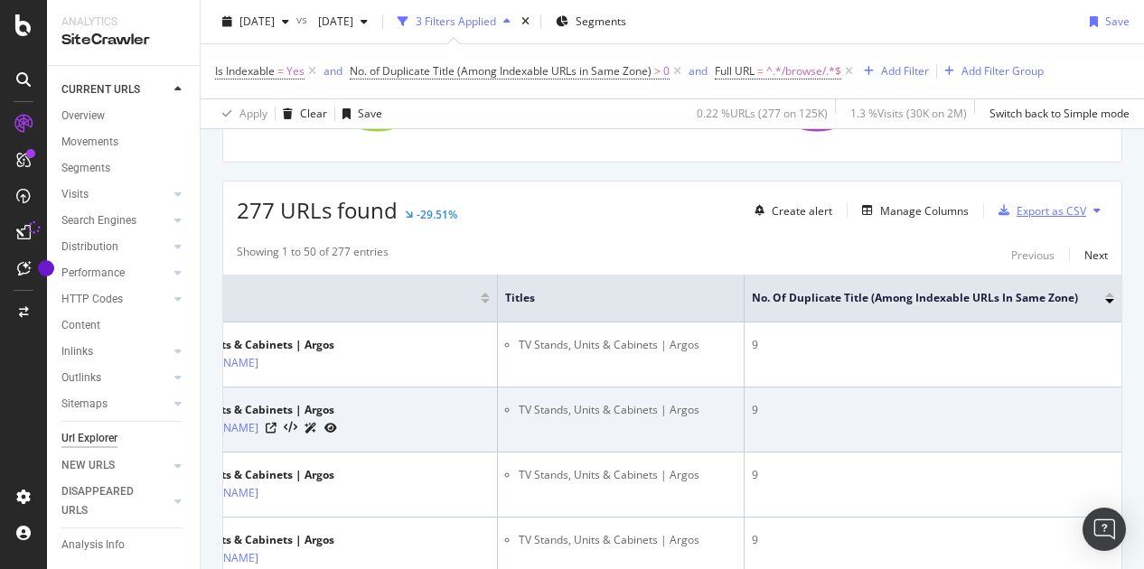
scroll to position [0, 0]
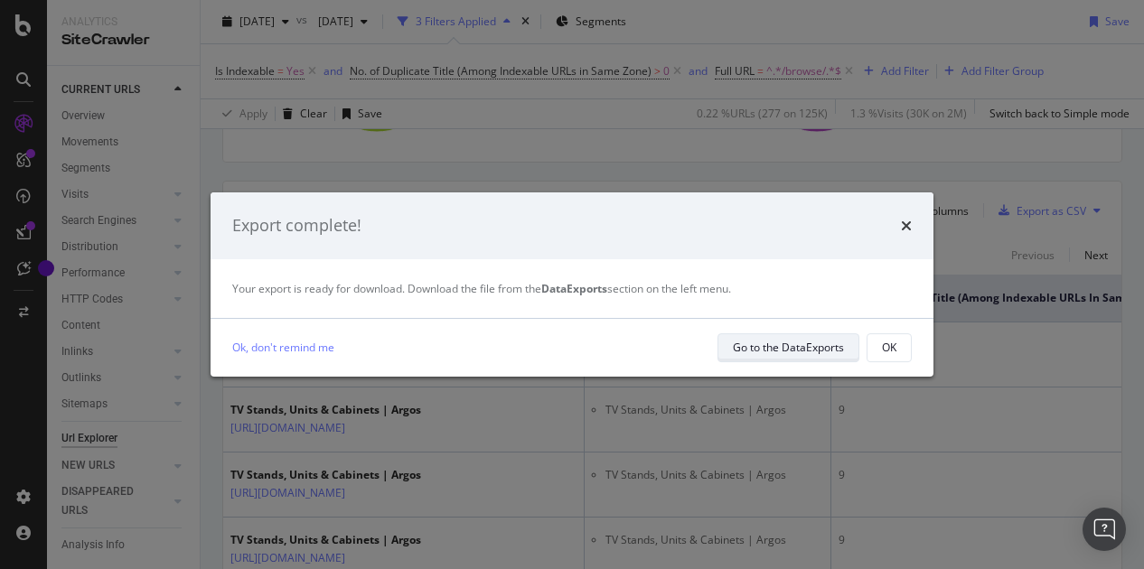
click at [773, 342] on div "Go to the DataExports" at bounding box center [788, 347] width 111 height 15
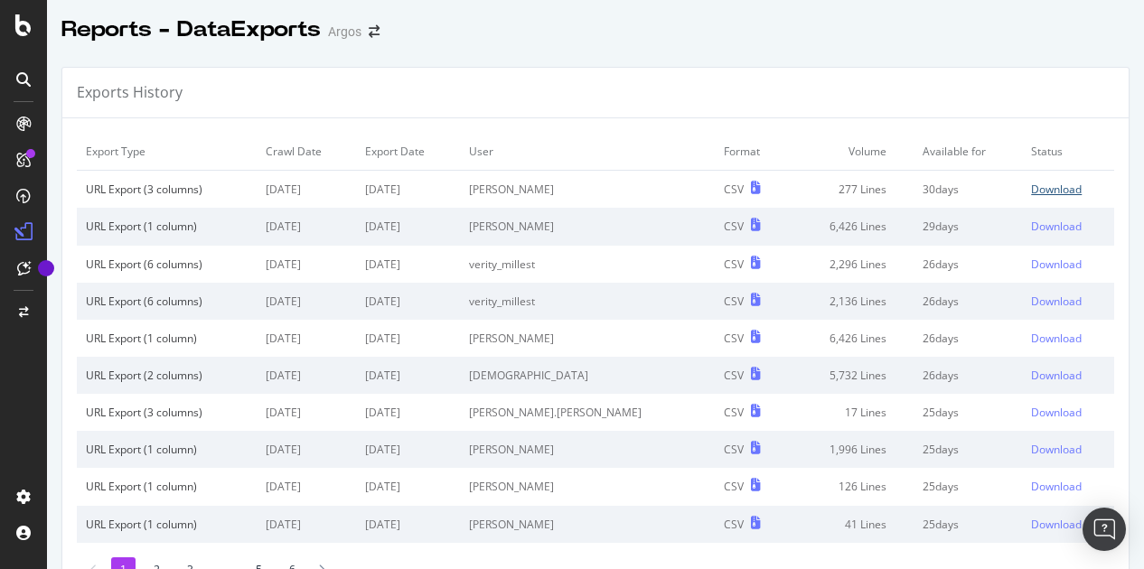
click at [1031, 186] on div "Download" at bounding box center [1056, 189] width 51 height 15
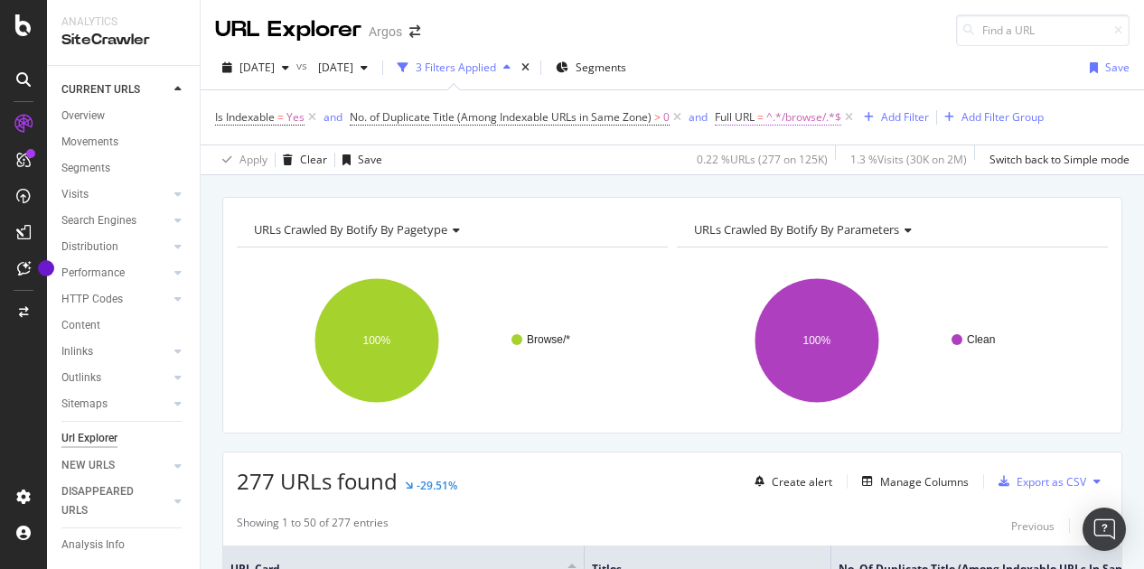
click at [772, 114] on span "^.*/browse/.*$" at bounding box center [803, 117] width 75 height 25
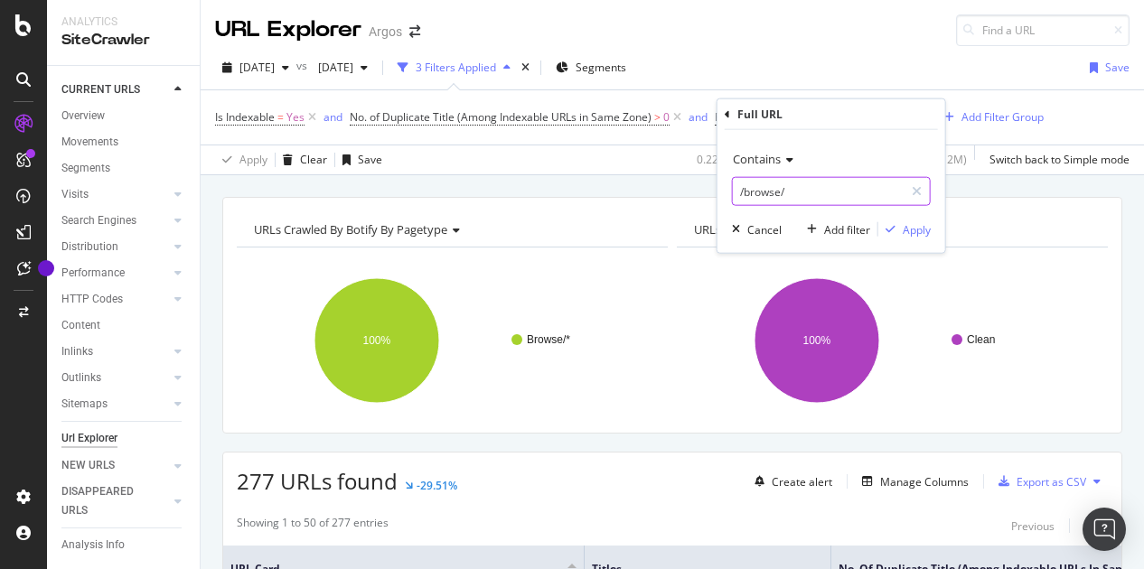
click at [783, 185] on input "/browse/" at bounding box center [818, 191] width 171 height 29
paste input "sd"
type input "/sd/"
click at [918, 225] on div "Apply" at bounding box center [917, 228] width 28 height 15
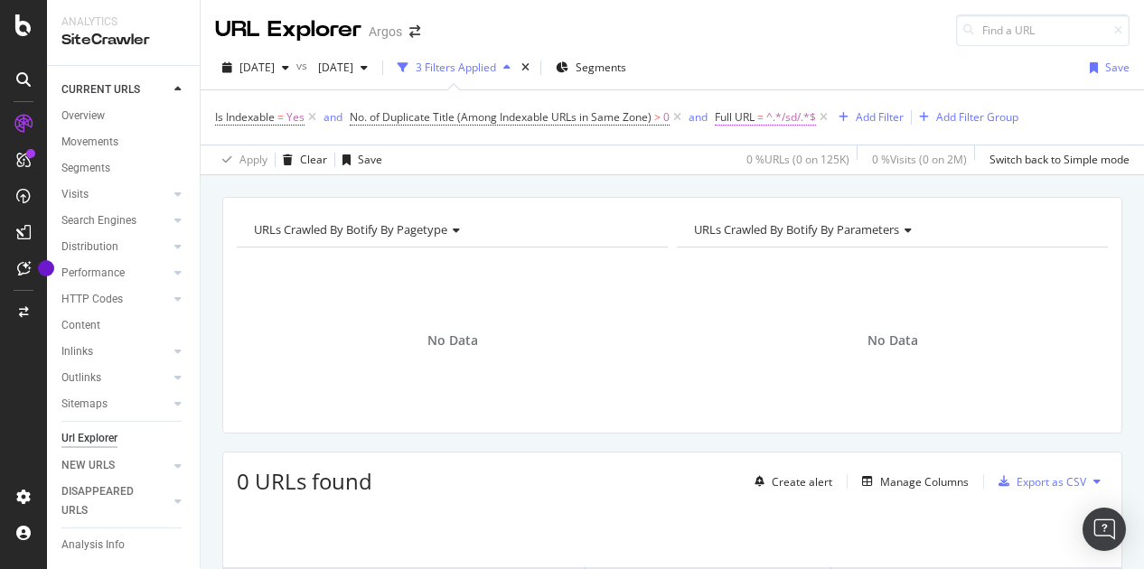
click at [770, 118] on span "^.*/sd/.*$" at bounding box center [791, 117] width 50 height 25
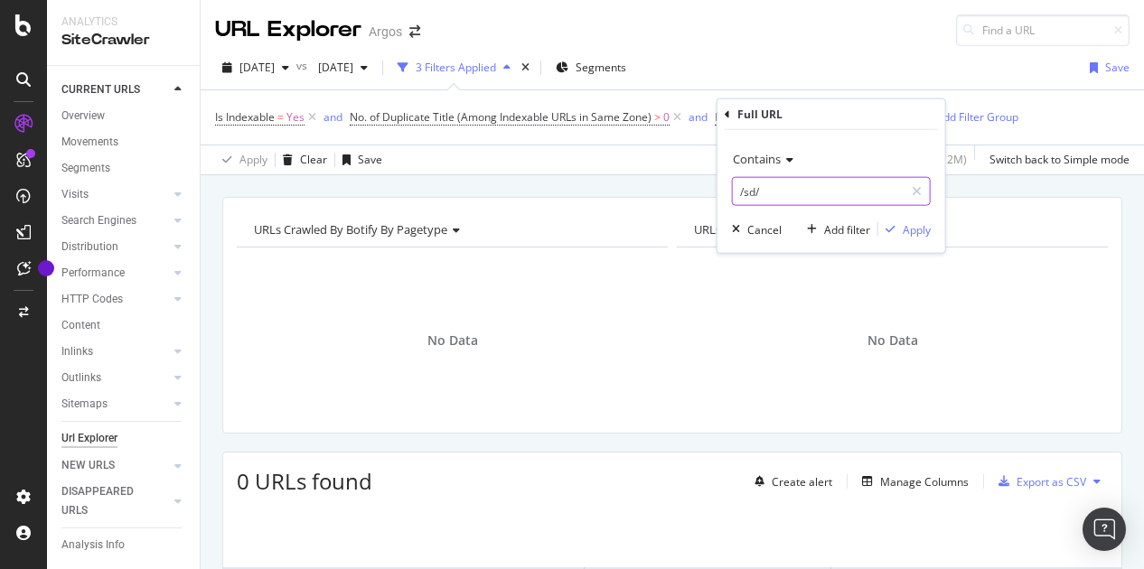
click at [771, 187] on input "/sd/" at bounding box center [818, 191] width 171 height 29
type input "p"
type input "/product/"
click at [911, 230] on div "Apply" at bounding box center [917, 228] width 28 height 15
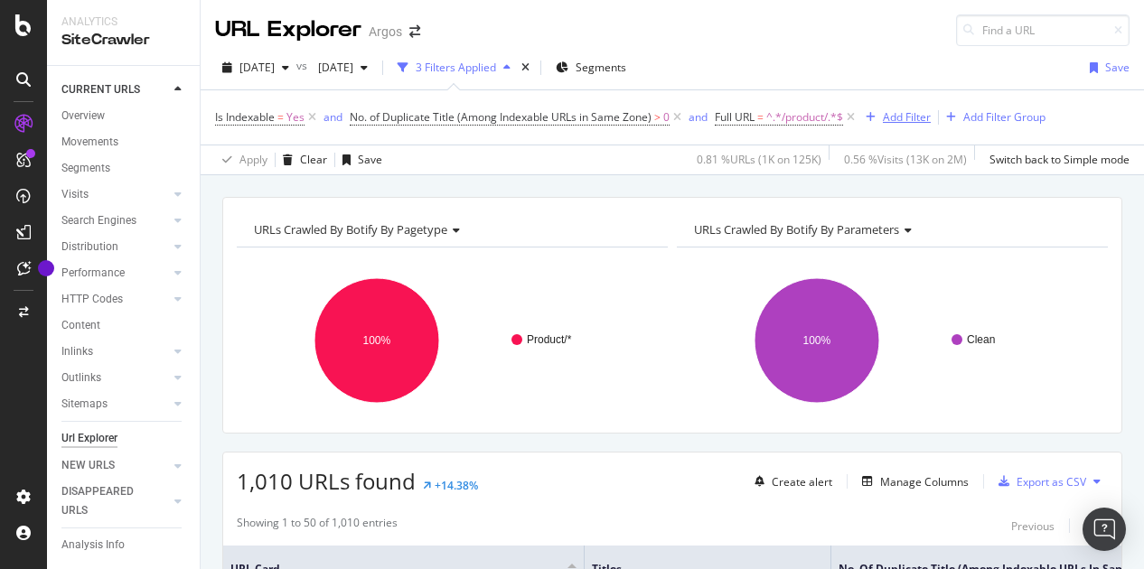
click at [900, 114] on div "Add Filter" at bounding box center [907, 116] width 48 height 15
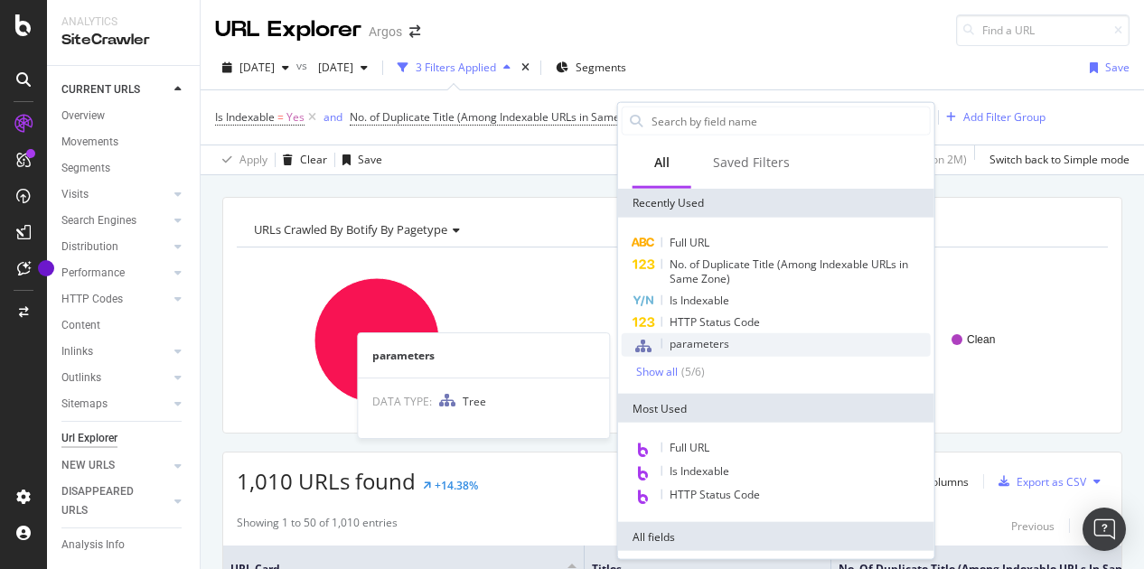
click at [712, 344] on span "parameters" at bounding box center [699, 343] width 60 height 15
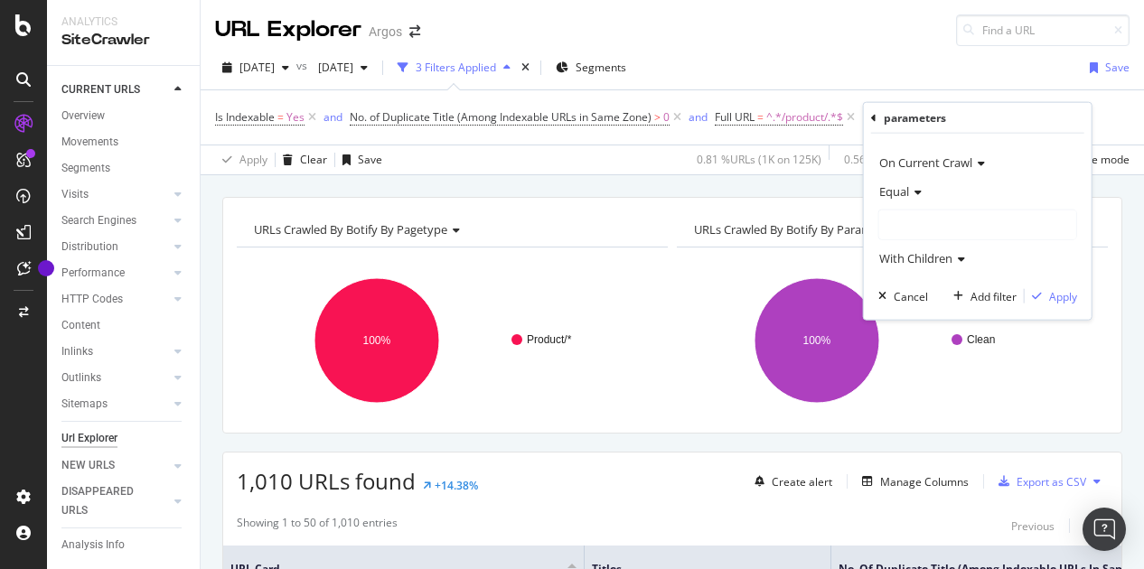
click at [901, 220] on div at bounding box center [977, 225] width 197 height 29
click at [916, 268] on span "Clean" at bounding box center [911, 261] width 29 height 15
click at [1075, 293] on div "Apply" at bounding box center [1063, 295] width 28 height 15
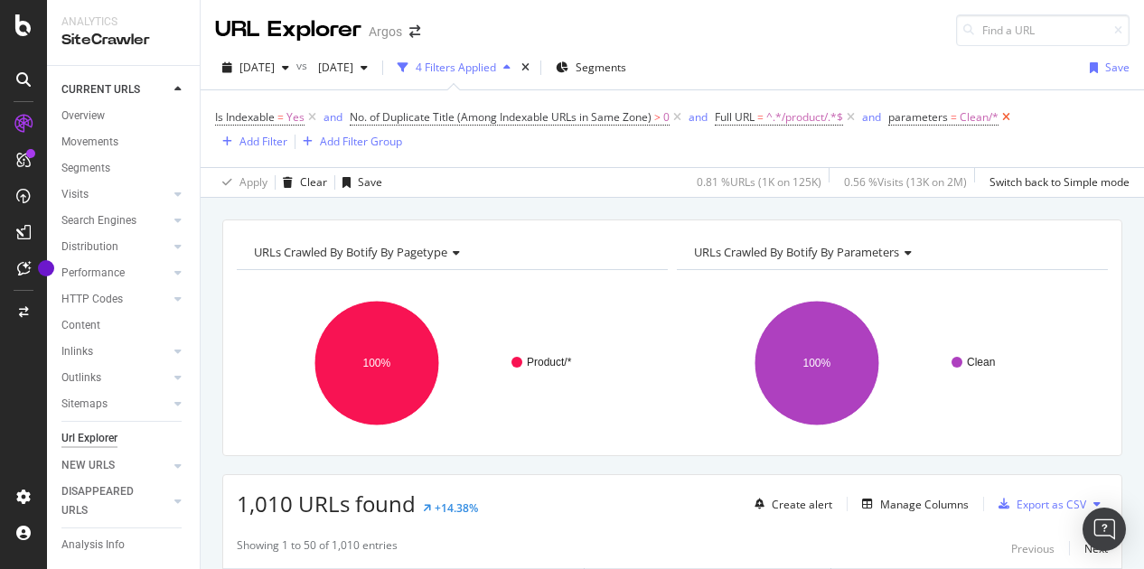
click at [1008, 117] on icon at bounding box center [1005, 117] width 15 height 18
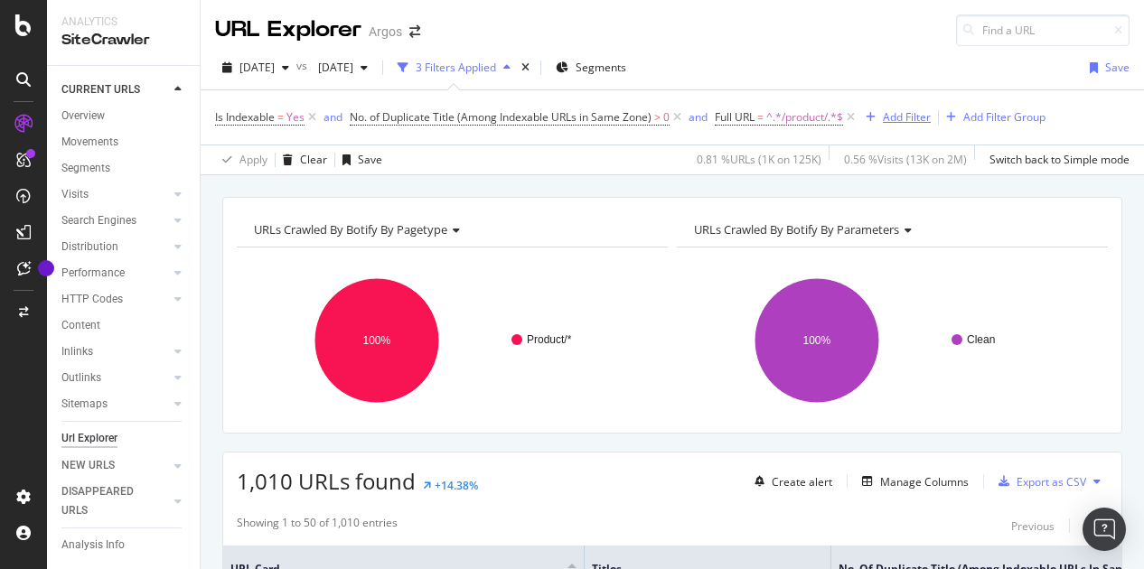
click at [891, 111] on div "Add Filter" at bounding box center [907, 116] width 48 height 15
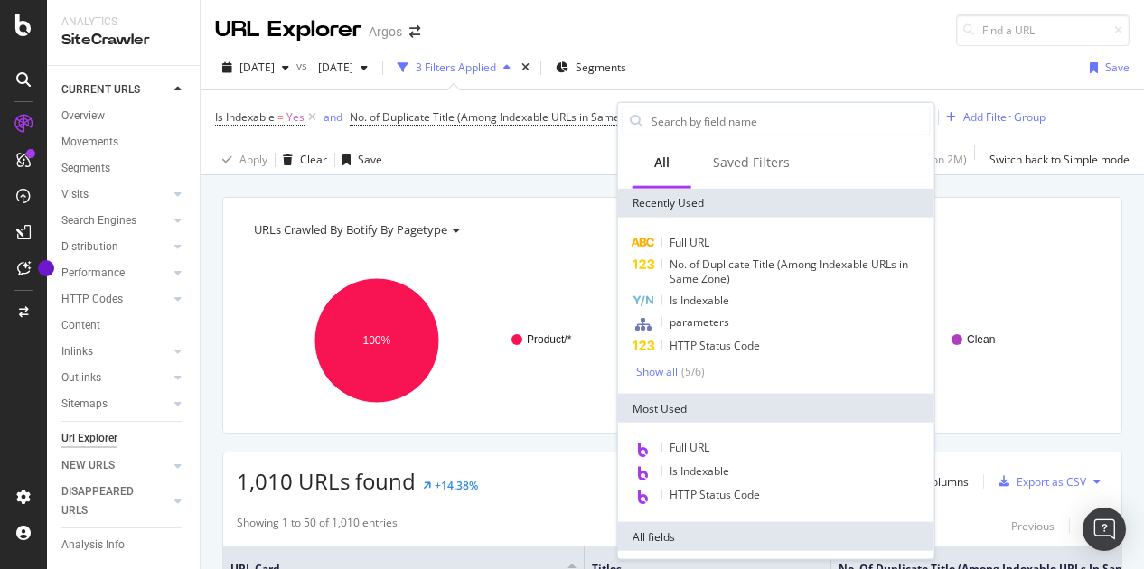
click at [659, 361] on div "Full URL No. of Duplicate Title (Among Indexable URLs in Same Zone) Is Indexabl…" at bounding box center [776, 305] width 309 height 147
click at [660, 368] on div "Show all" at bounding box center [657, 371] width 42 height 13
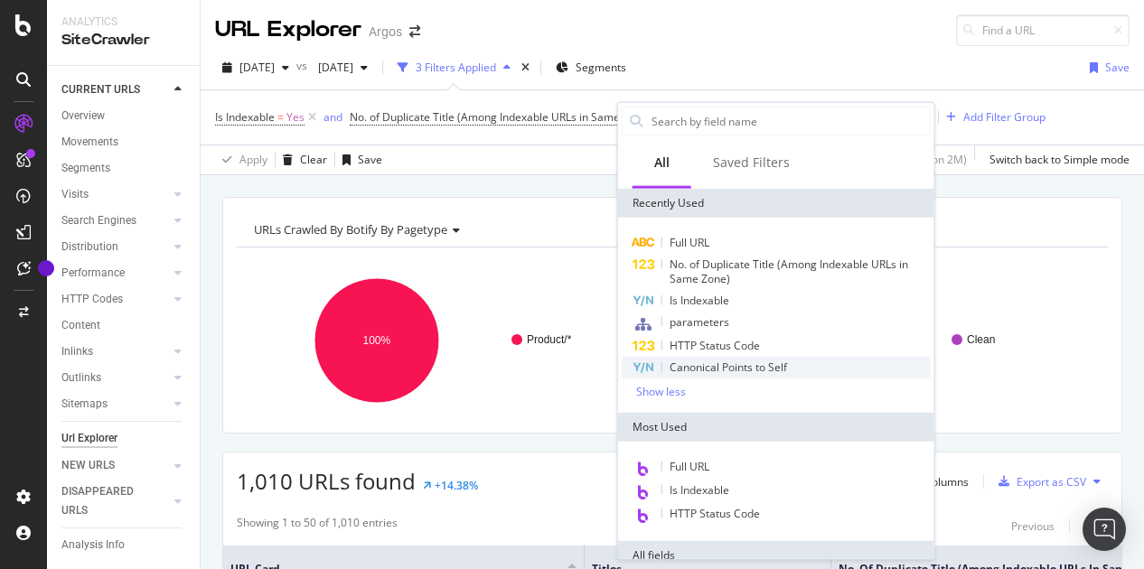
click at [723, 365] on span "Canonical Points to Self" at bounding box center [727, 367] width 117 height 15
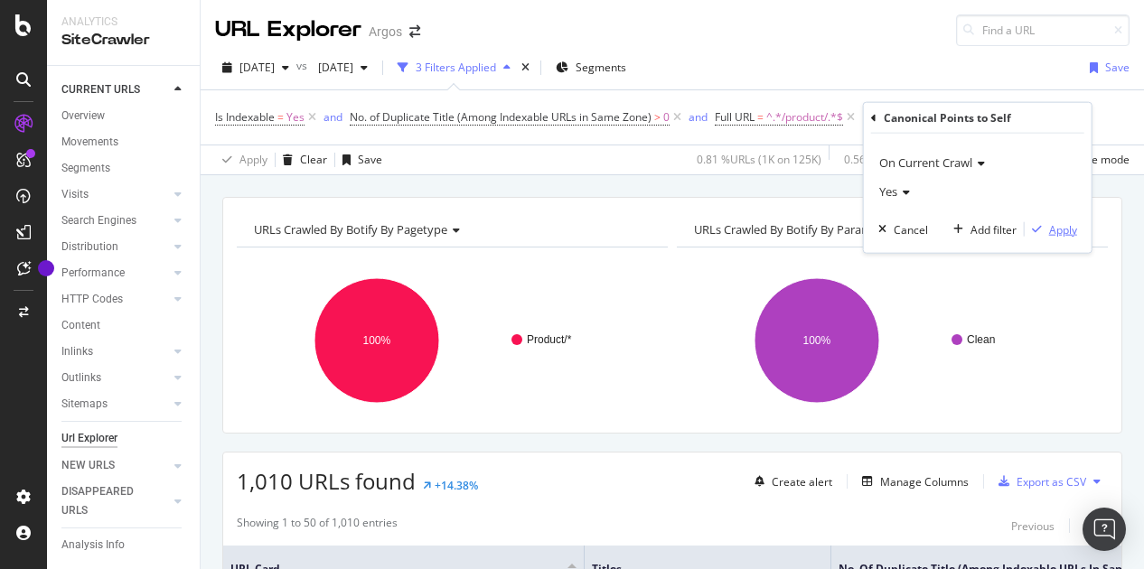
click at [1058, 225] on div "Apply" at bounding box center [1063, 228] width 28 height 15
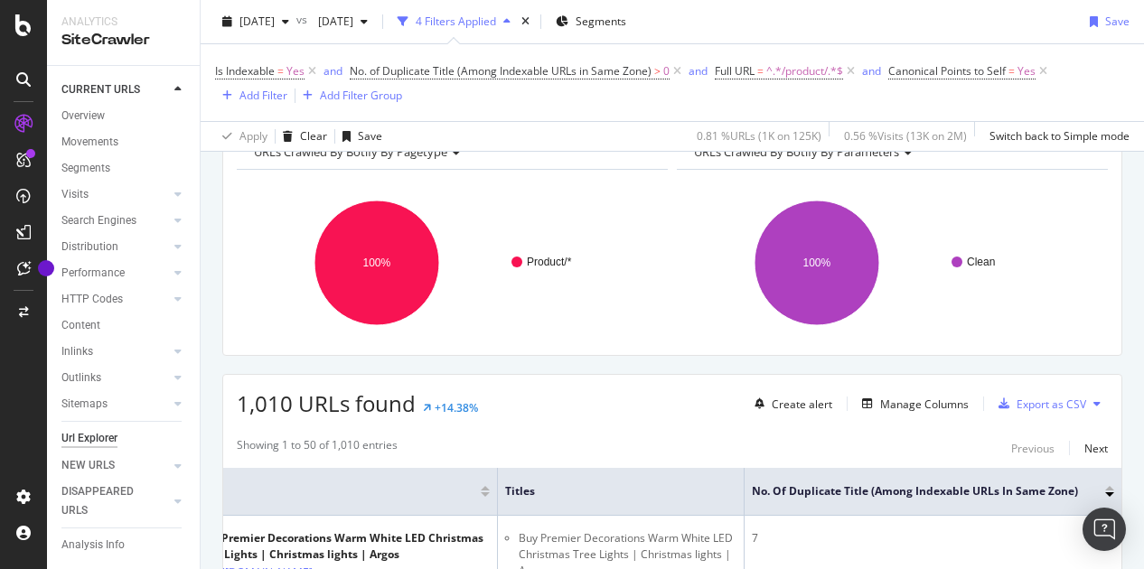
scroll to position [99, 0]
click at [1016, 400] on div "Export as CSV" at bounding box center [1051, 405] width 70 height 15
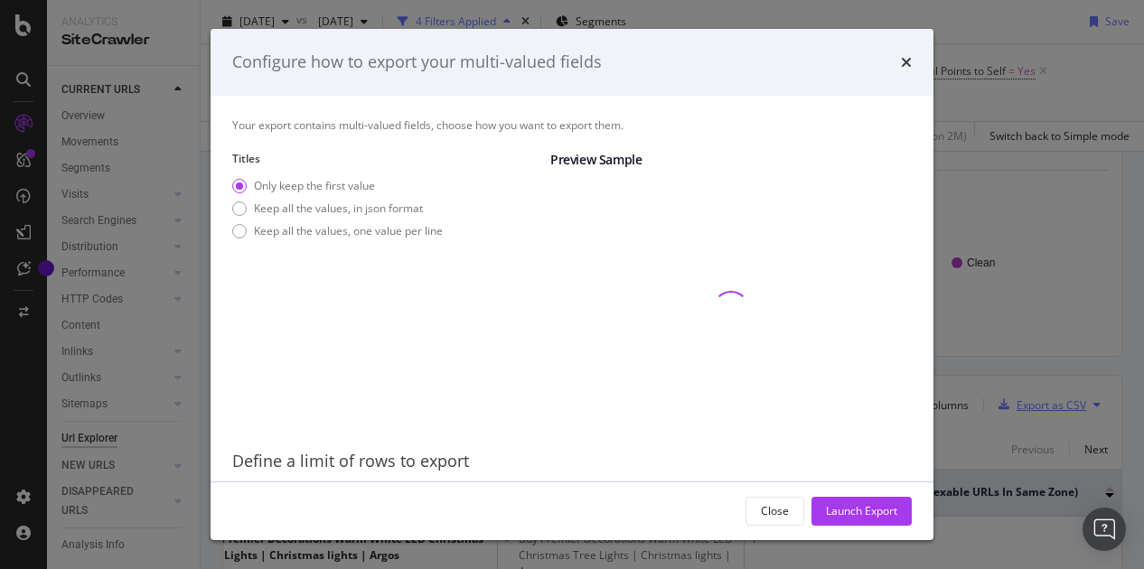
scroll to position [59, 0]
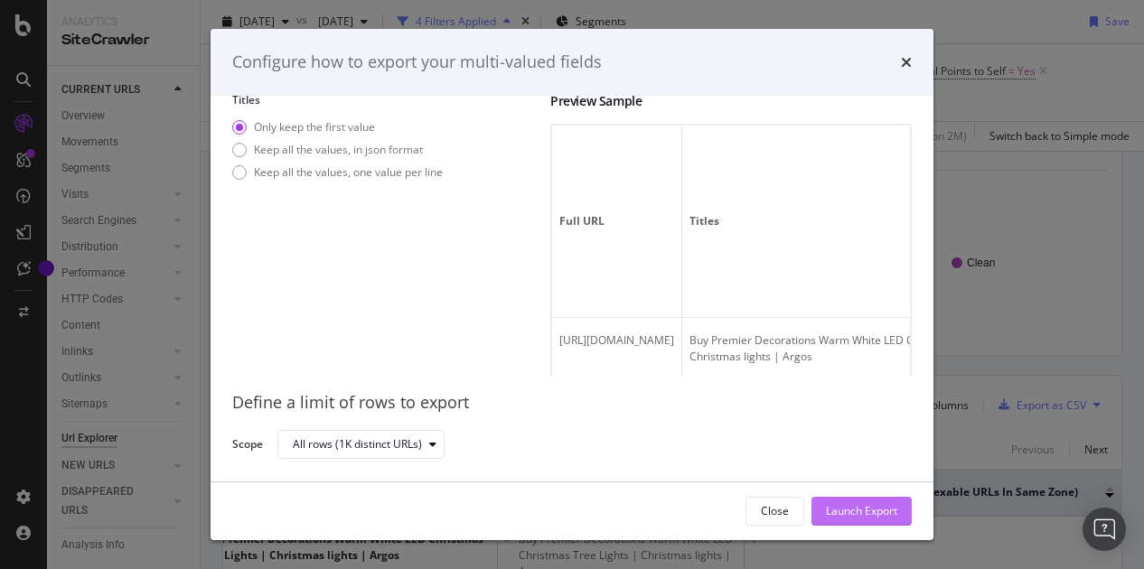
click at [854, 510] on div "Launch Export" at bounding box center [861, 510] width 71 height 15
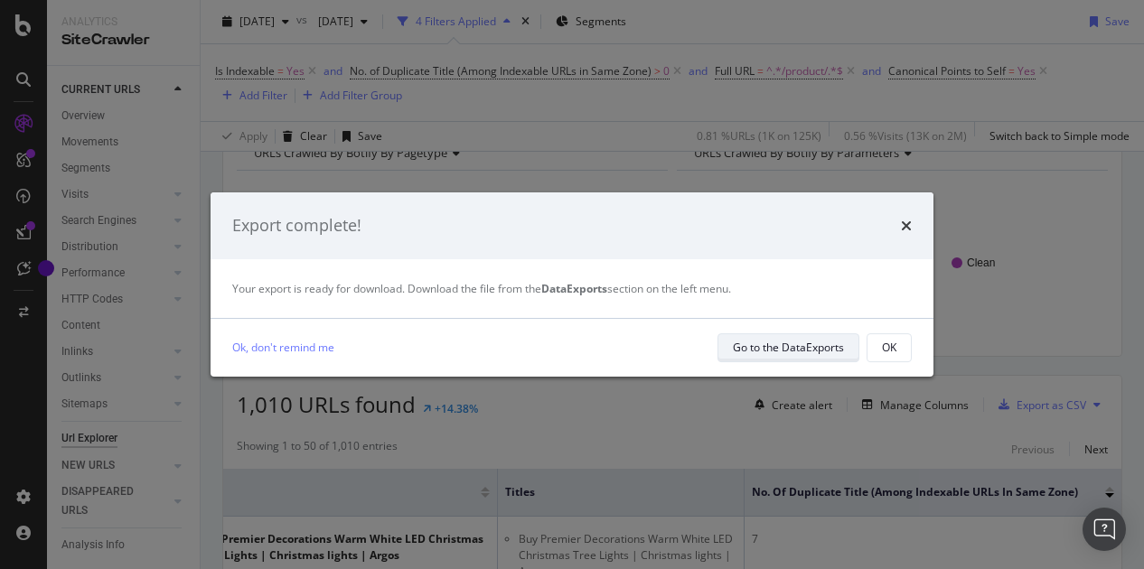
click at [795, 348] on div "Go to the DataExports" at bounding box center [788, 347] width 111 height 15
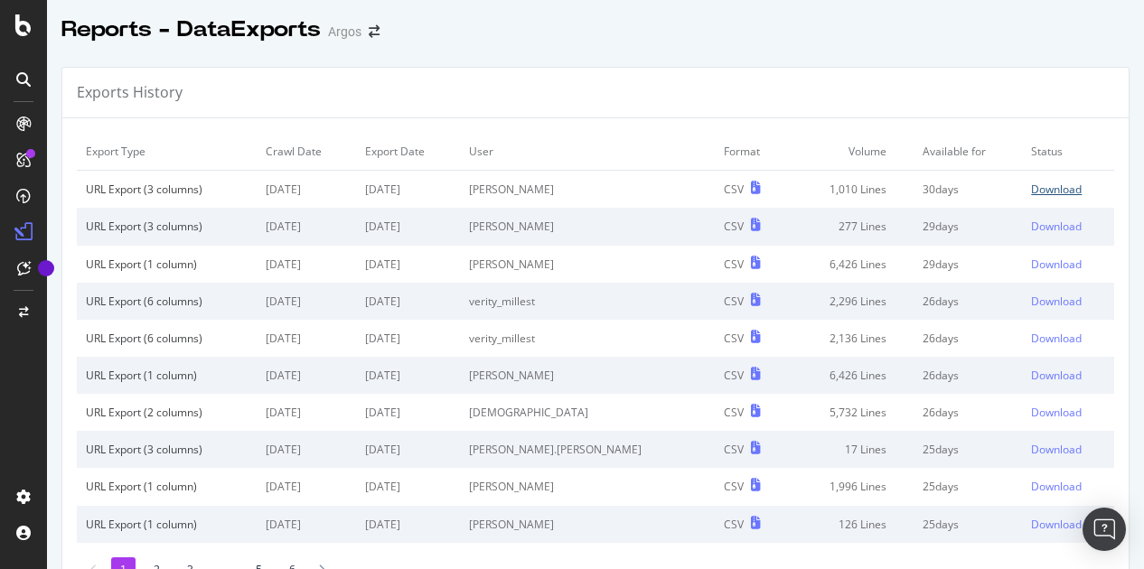
click at [1031, 189] on div "Download" at bounding box center [1056, 189] width 51 height 15
